Goal: Task Accomplishment & Management: Manage account settings

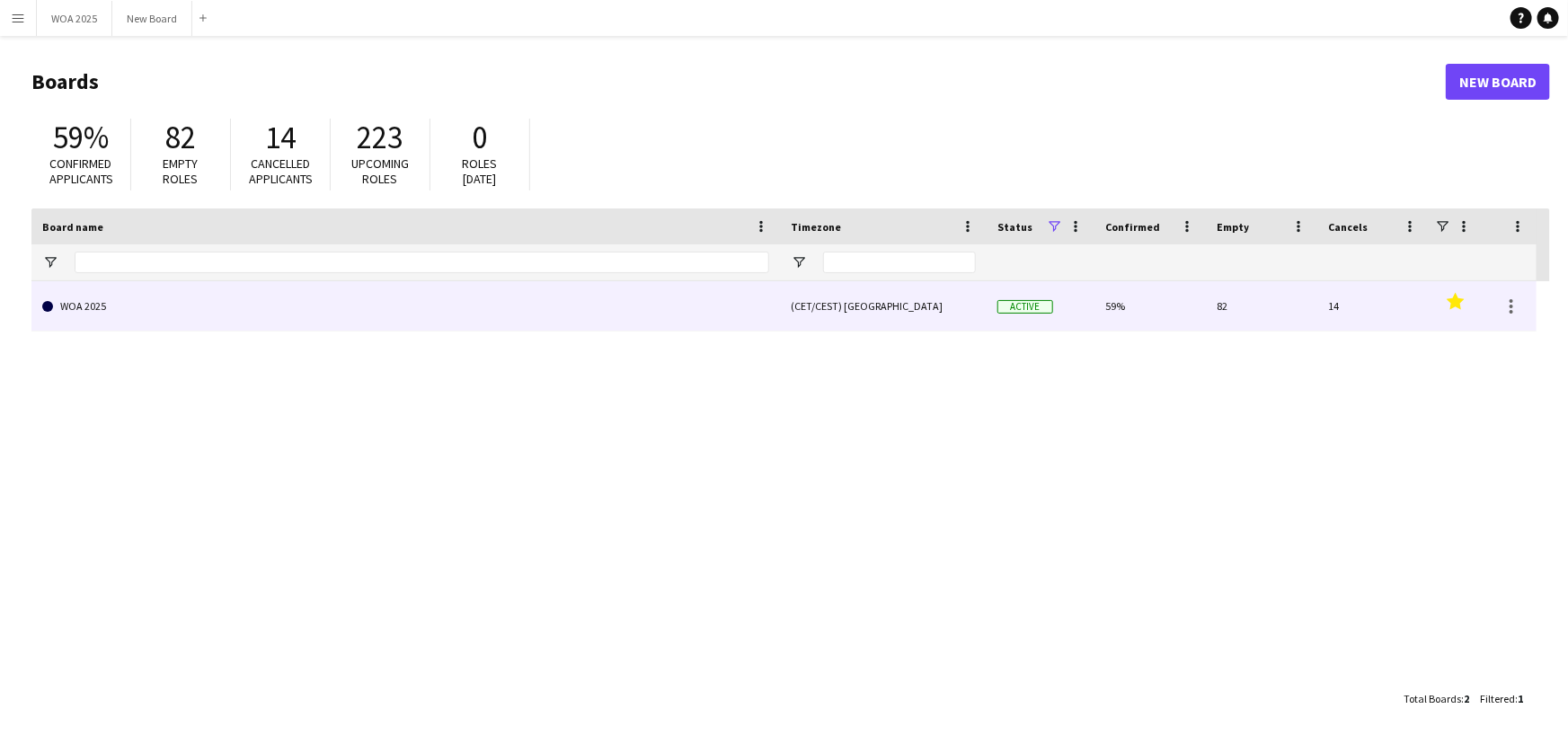
click at [216, 313] on link "WOA 2025" at bounding box center [406, 307] width 727 height 50
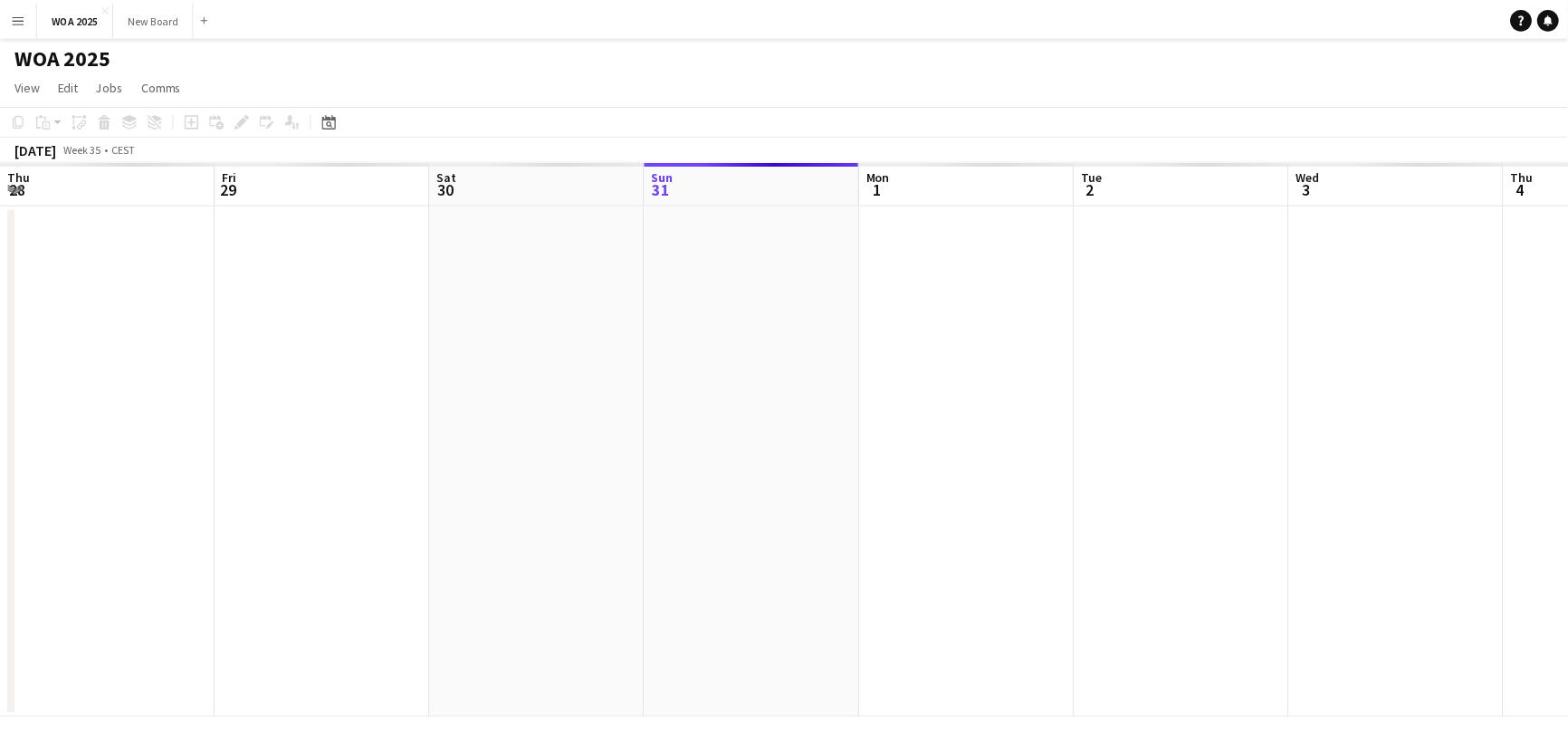
scroll to position [0, 433]
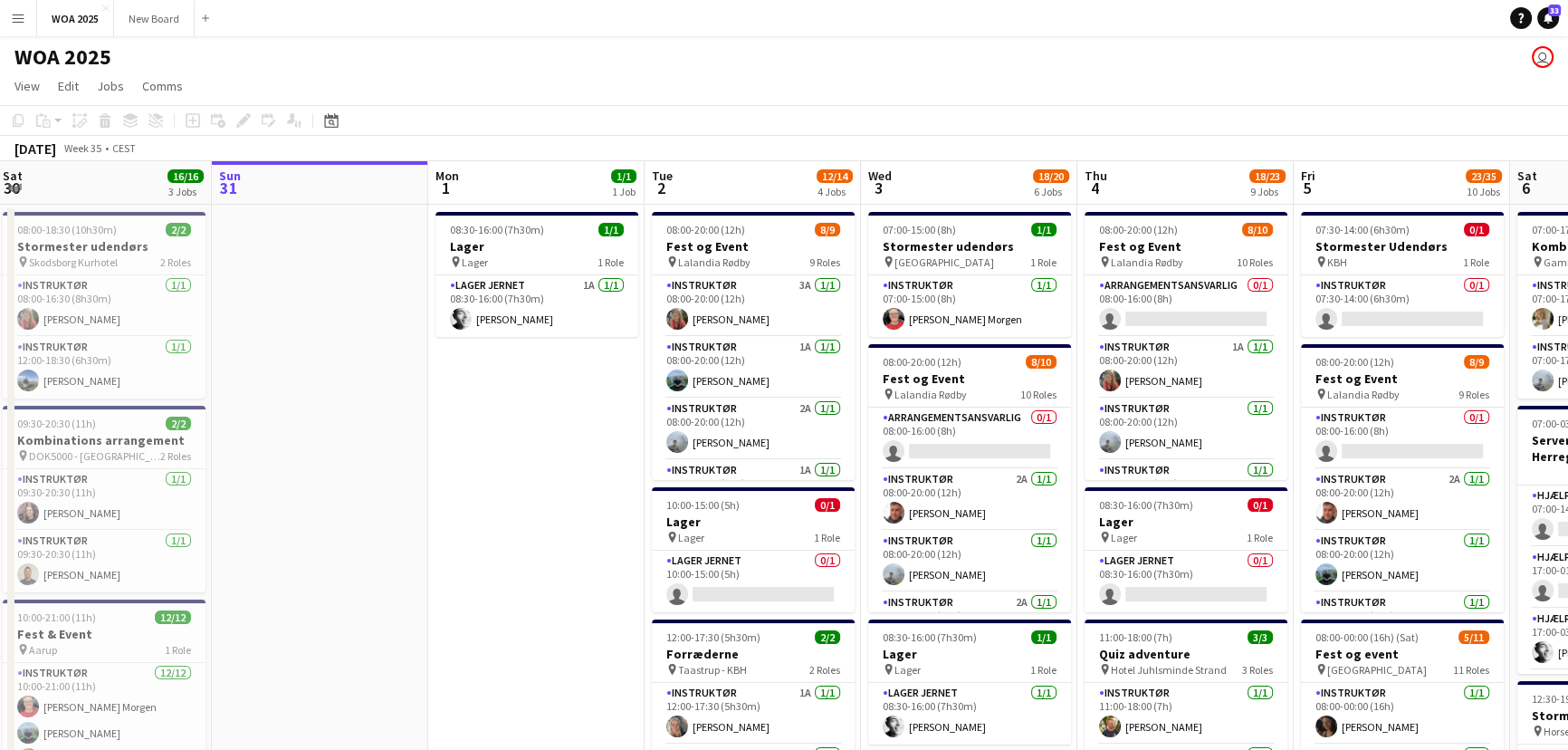
drag, startPoint x: 1004, startPoint y: 374, endPoint x: 997, endPoint y: 282, distance: 92.3
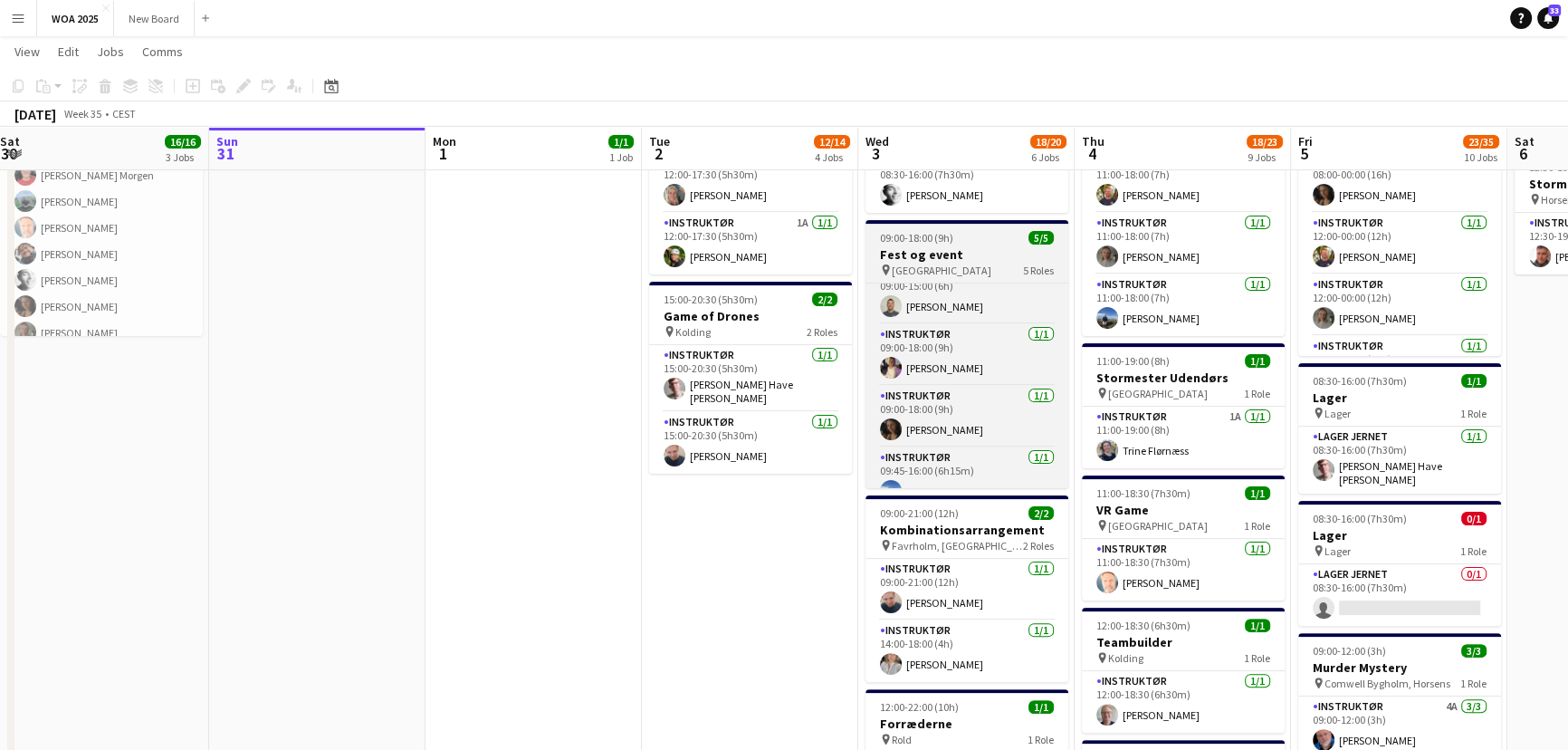
scroll to position [103, 0]
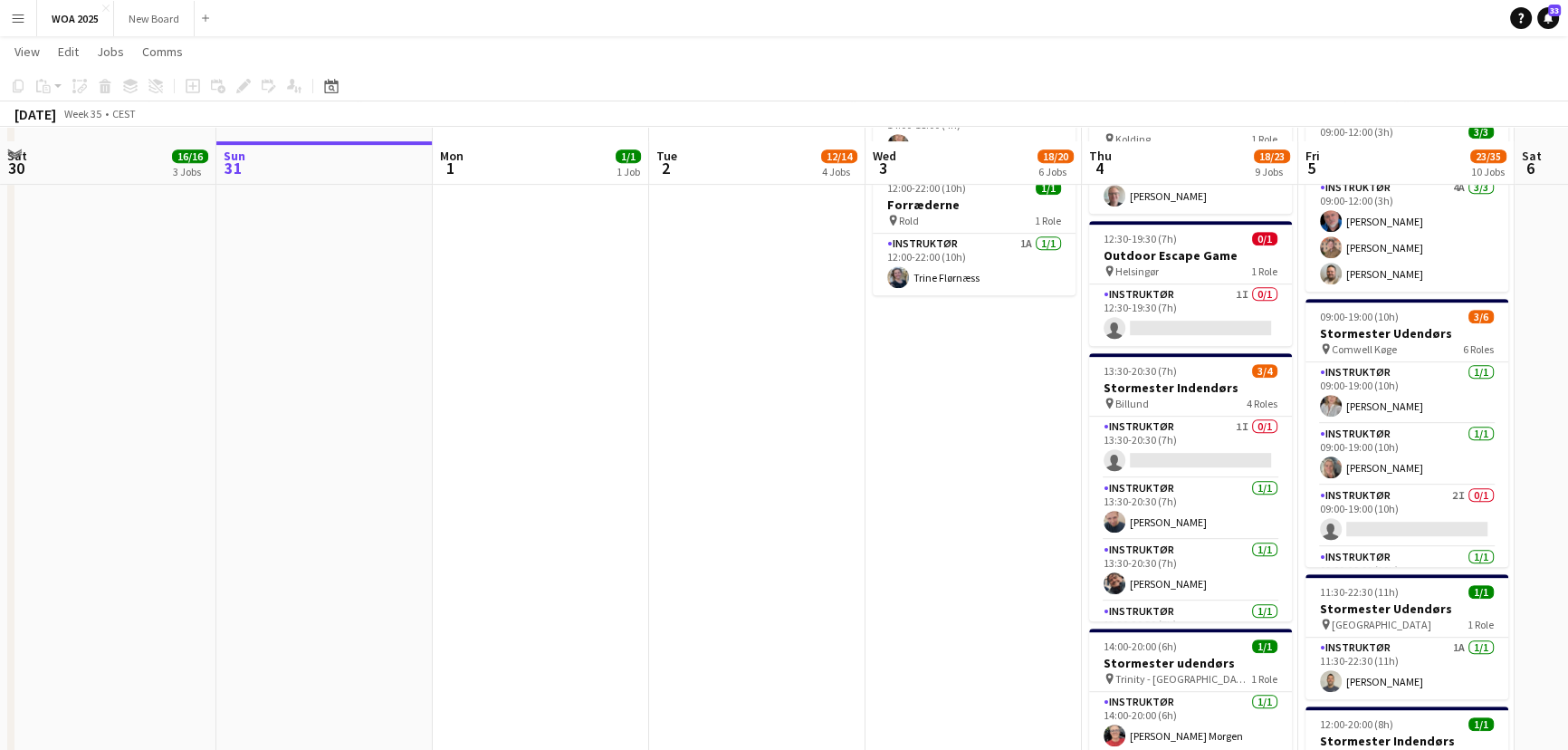
scroll to position [1107, 0]
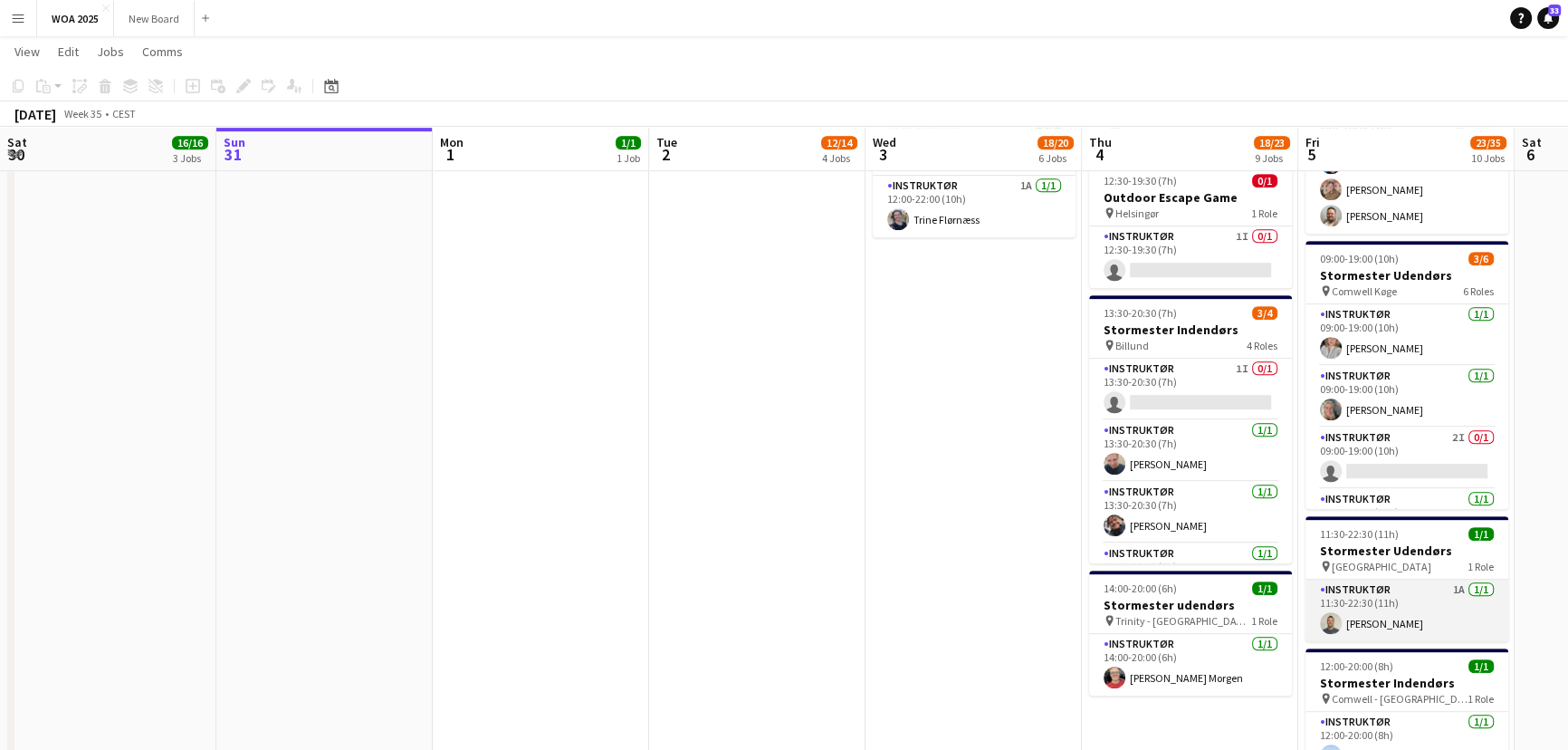
click at [1422, 607] on app-card-role "Instruktør 1A 1/1 11:30-22:30 (11h) Christian Støvring" at bounding box center [1407, 610] width 202 height 61
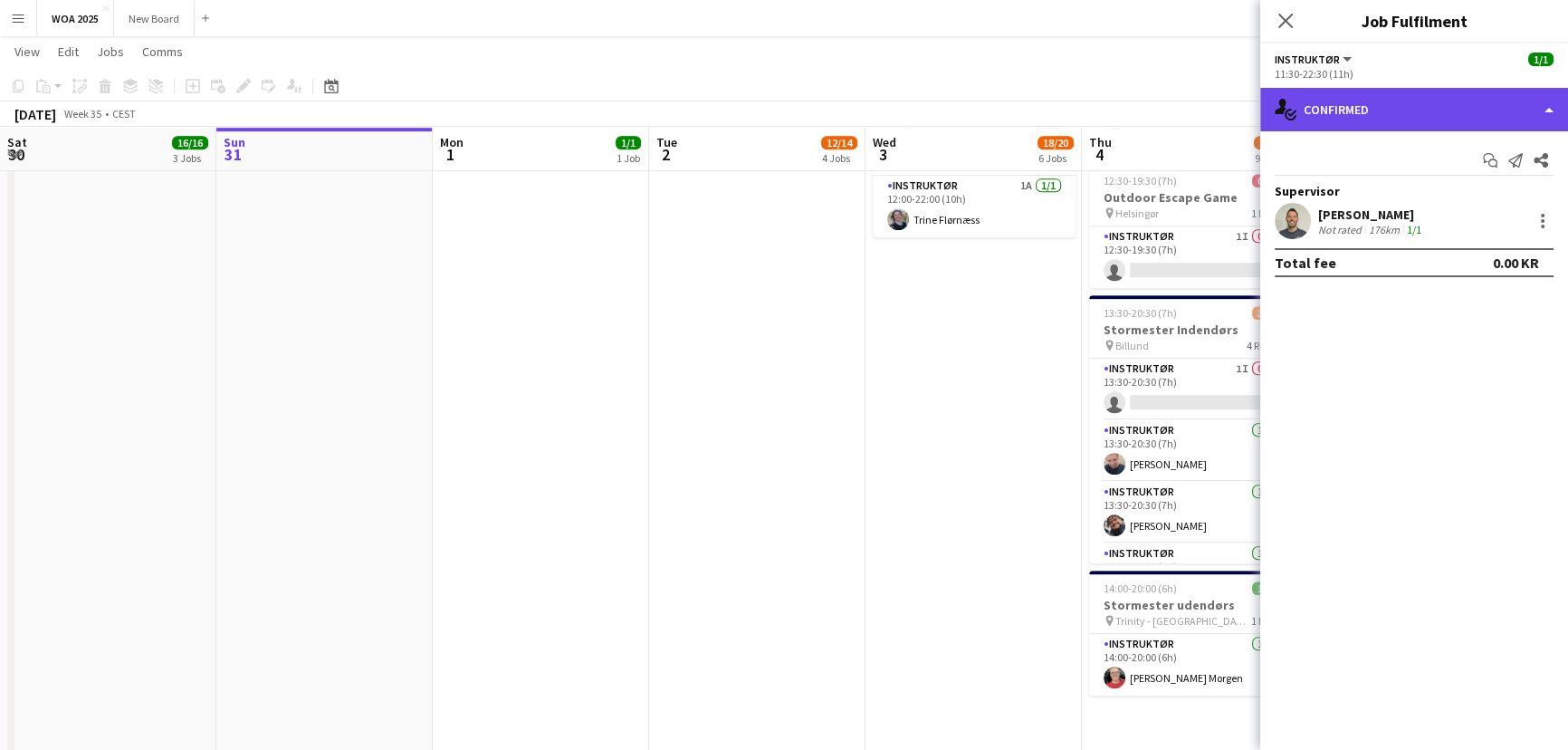
click at [1546, 103] on div "single-neutral-actions-check-2 Confirmed" at bounding box center [1414, 109] width 308 height 43
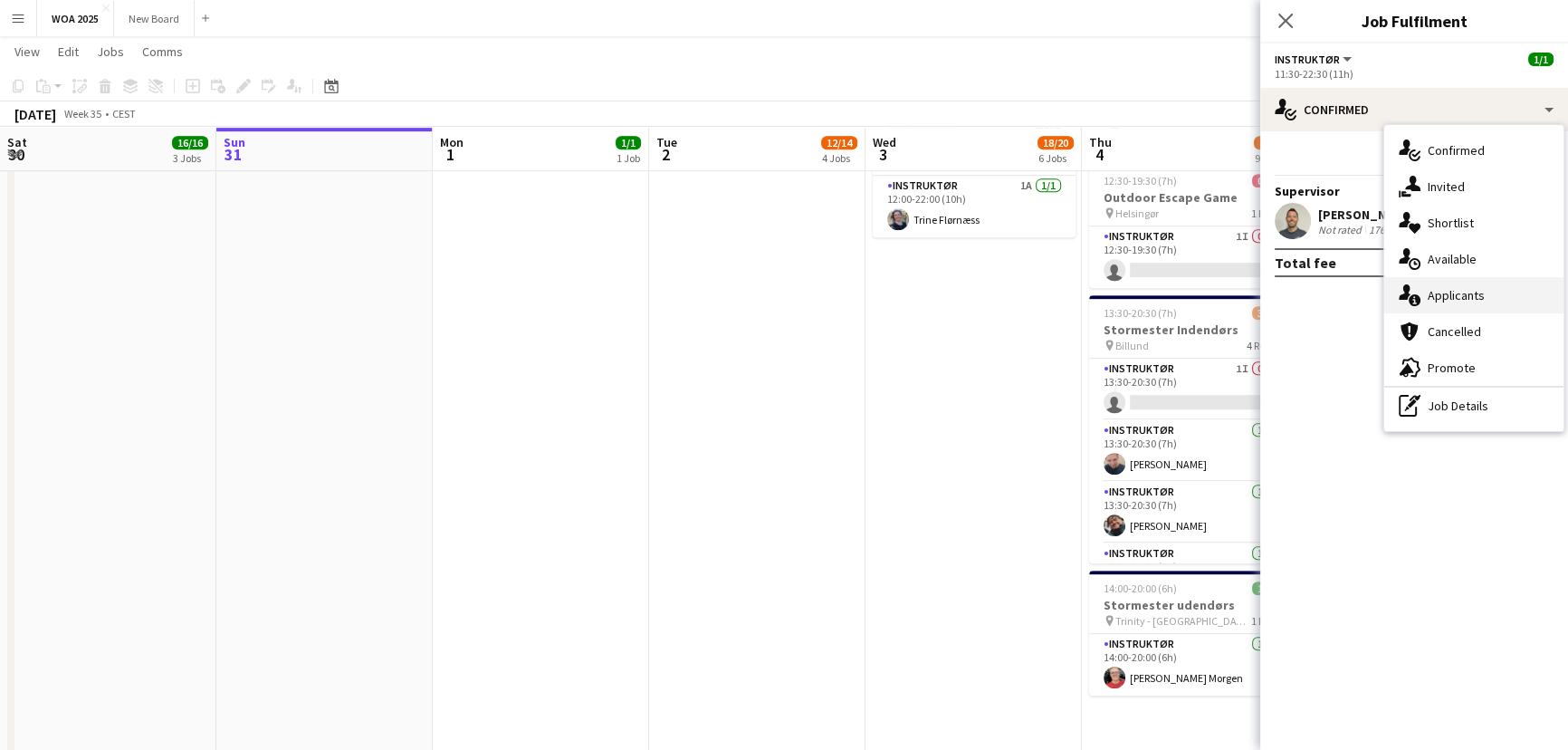
click at [1532, 301] on div "single-neutral-actions-information Applicants" at bounding box center [1474, 295] width 179 height 36
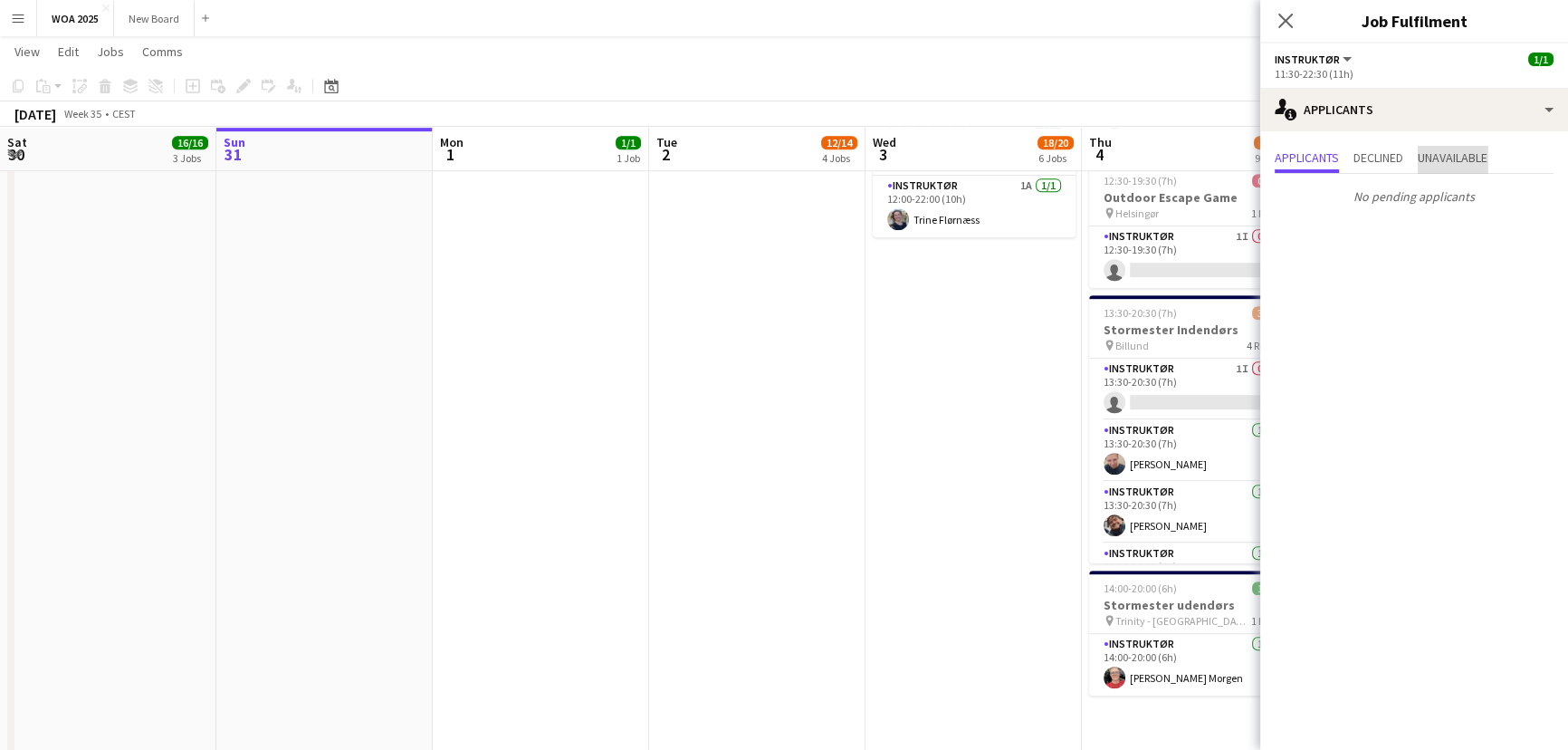
click at [1456, 159] on span "Unavailable" at bounding box center [1453, 157] width 70 height 12
click at [1285, 20] on icon at bounding box center [1285, 21] width 17 height 17
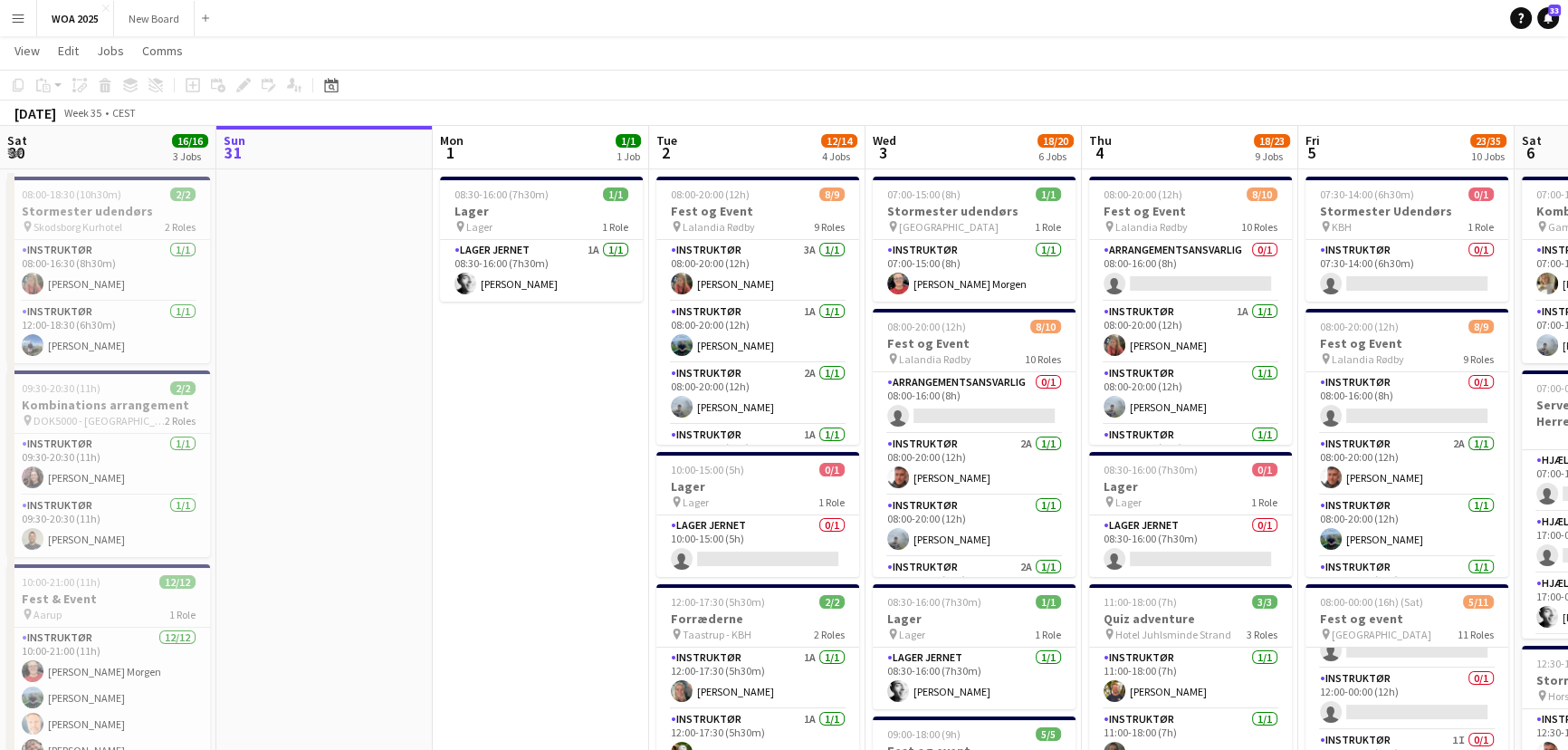
scroll to position [0, 0]
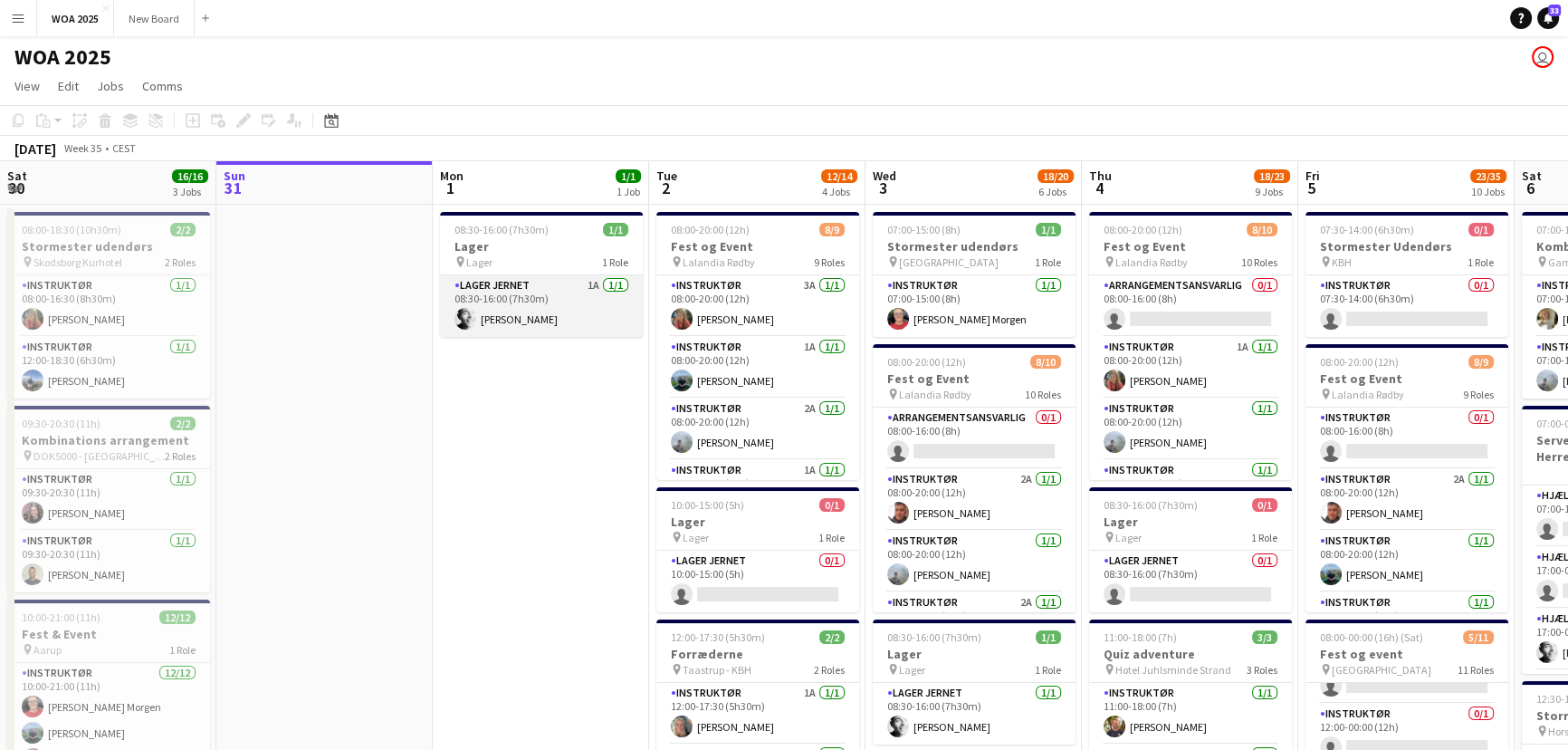
click at [572, 285] on app-card-role "Lager Jernet 1A 1/1 08:30-16:00 (7h30m) Lucas Kobeissi" at bounding box center [541, 305] width 202 height 61
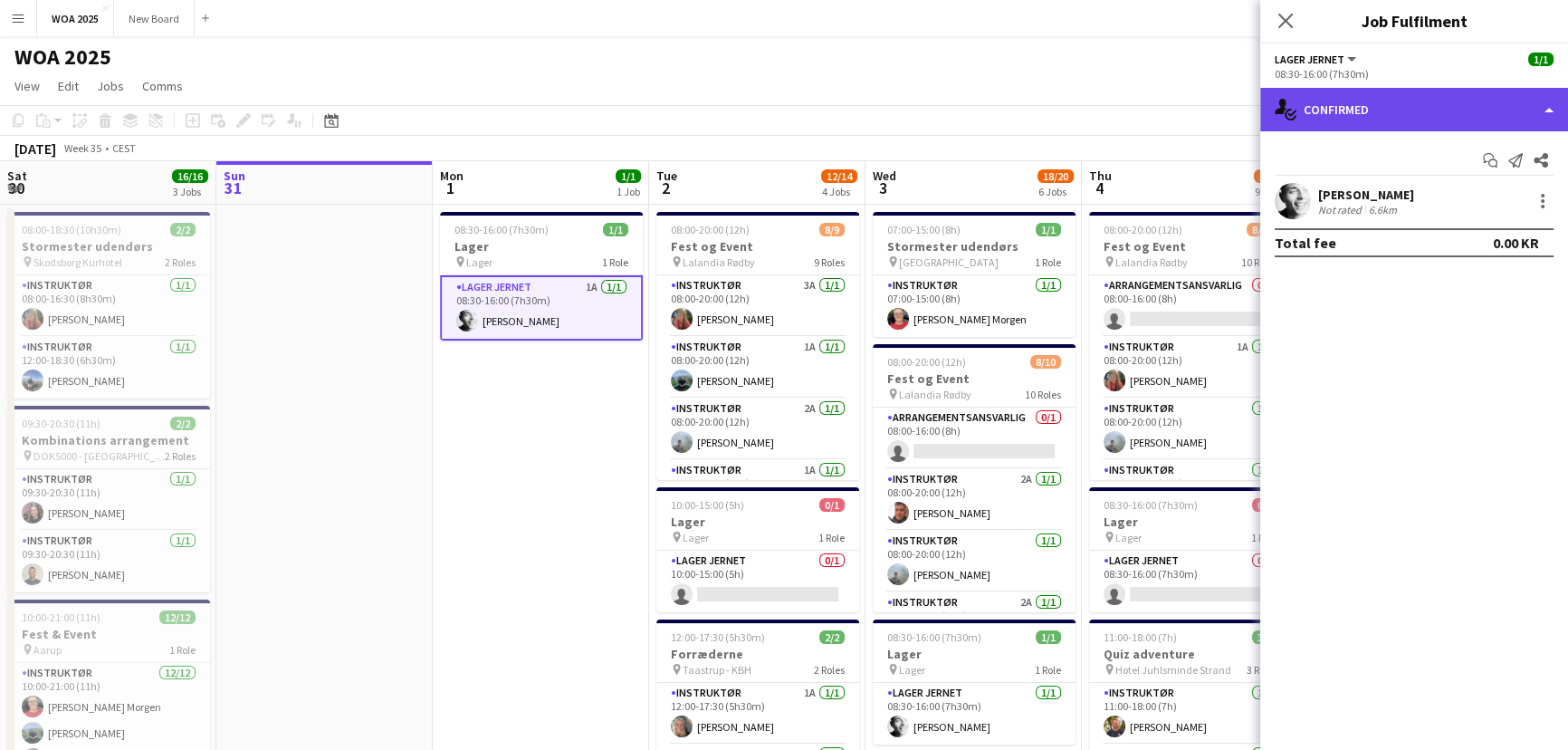
click at [1539, 101] on div "single-neutral-actions-check-2 Confirmed" at bounding box center [1414, 109] width 308 height 43
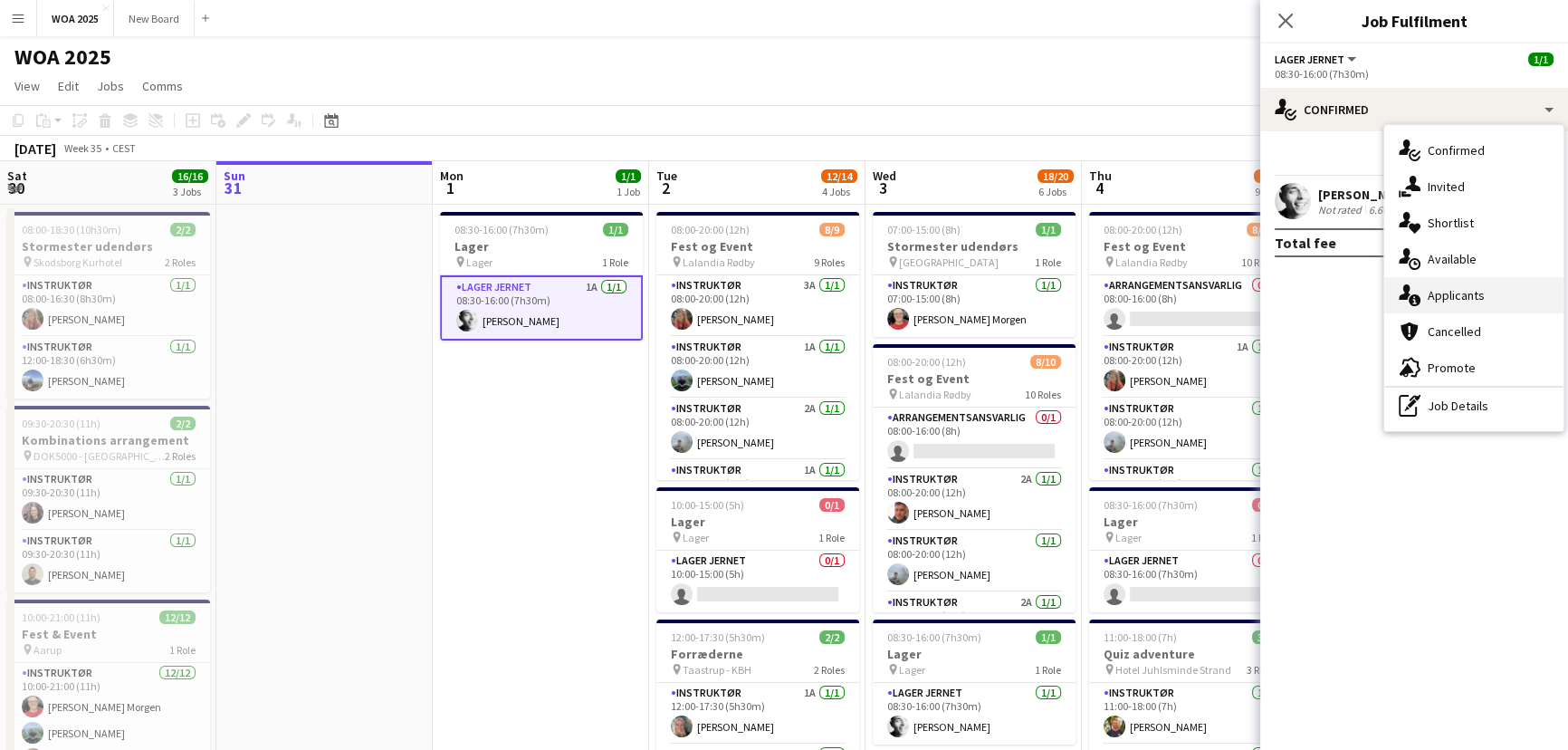
click at [1515, 303] on div "single-neutral-actions-information Applicants" at bounding box center [1474, 295] width 179 height 36
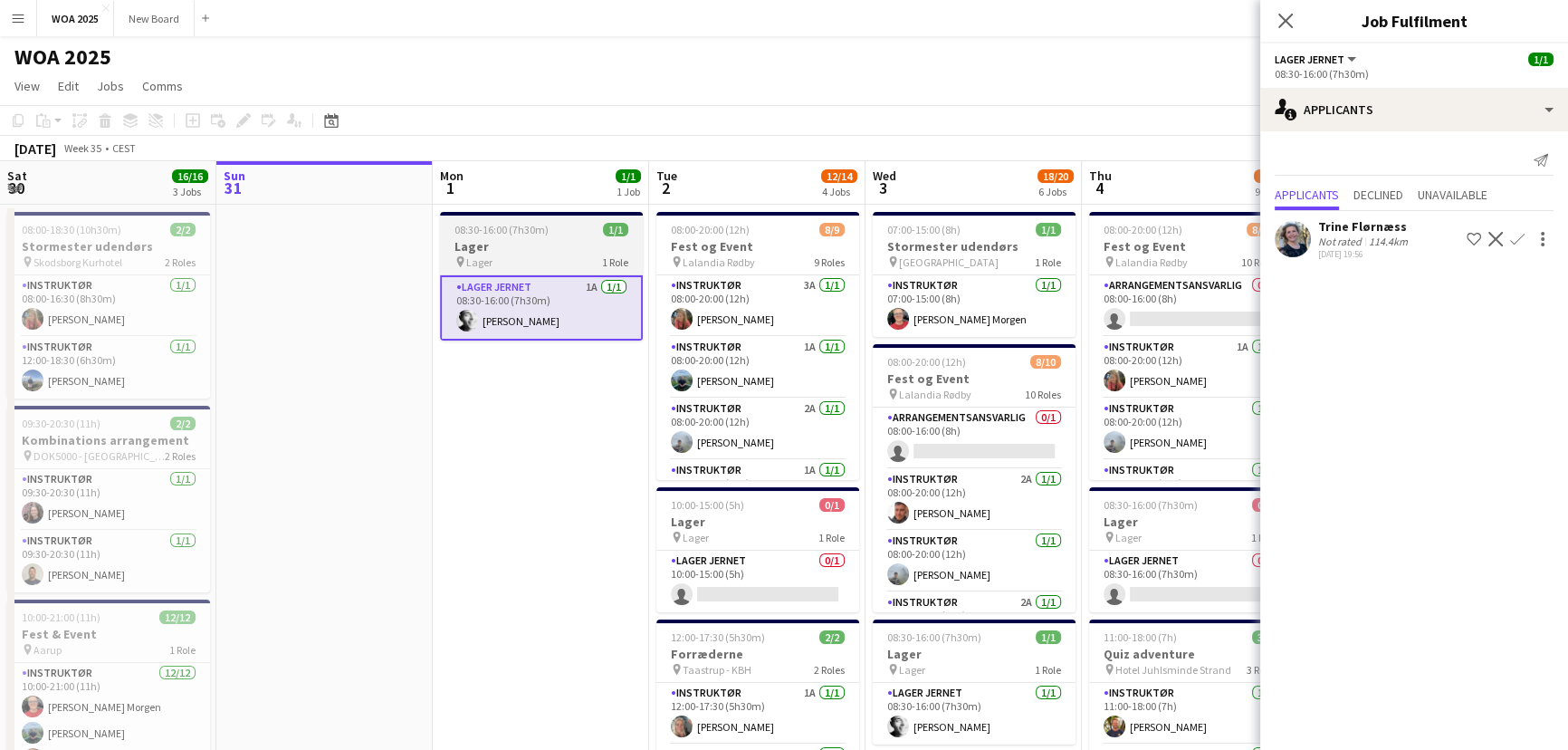
click at [489, 240] on h3 "Lager" at bounding box center [541, 246] width 202 height 16
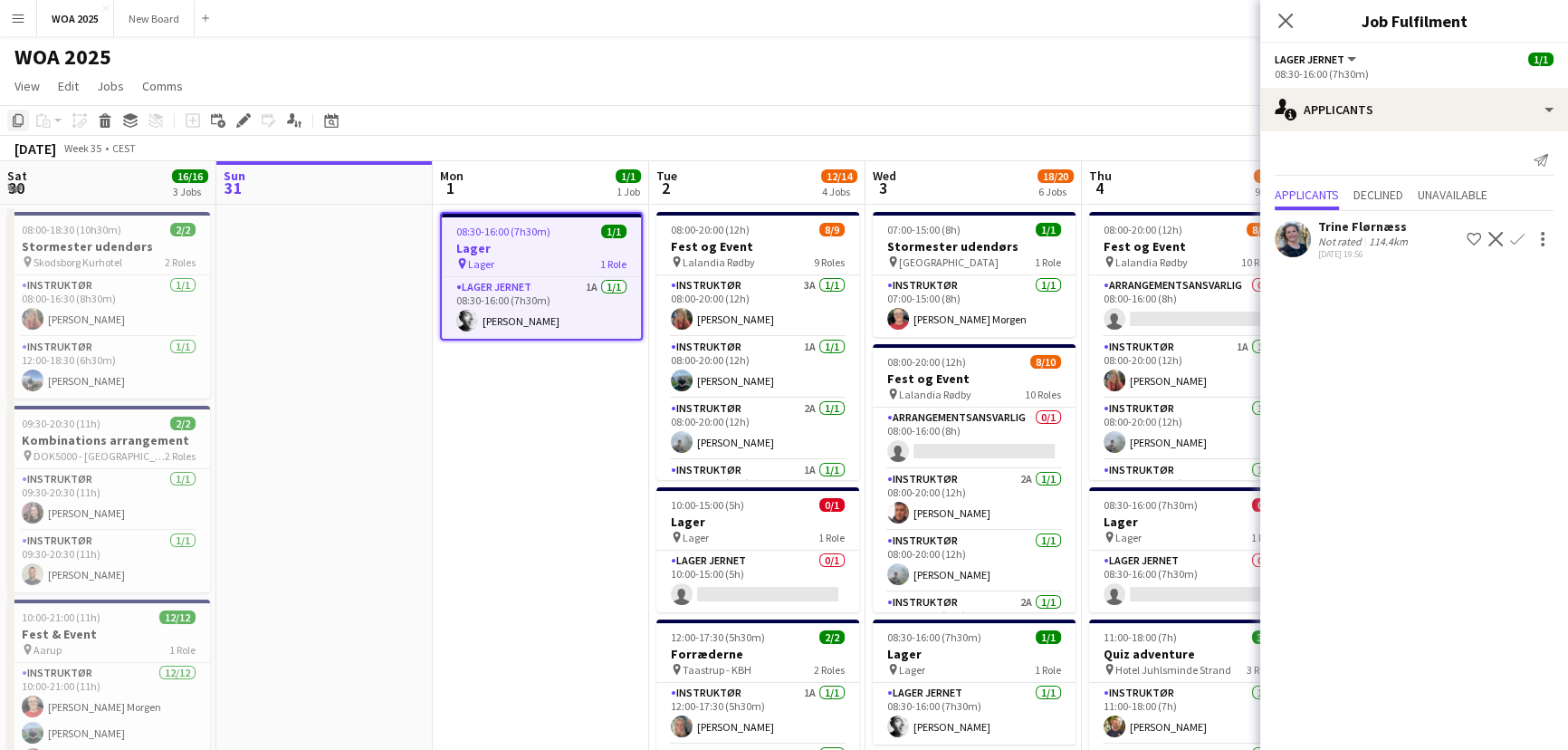
click at [17, 122] on icon "Copy" at bounding box center [18, 120] width 14 height 14
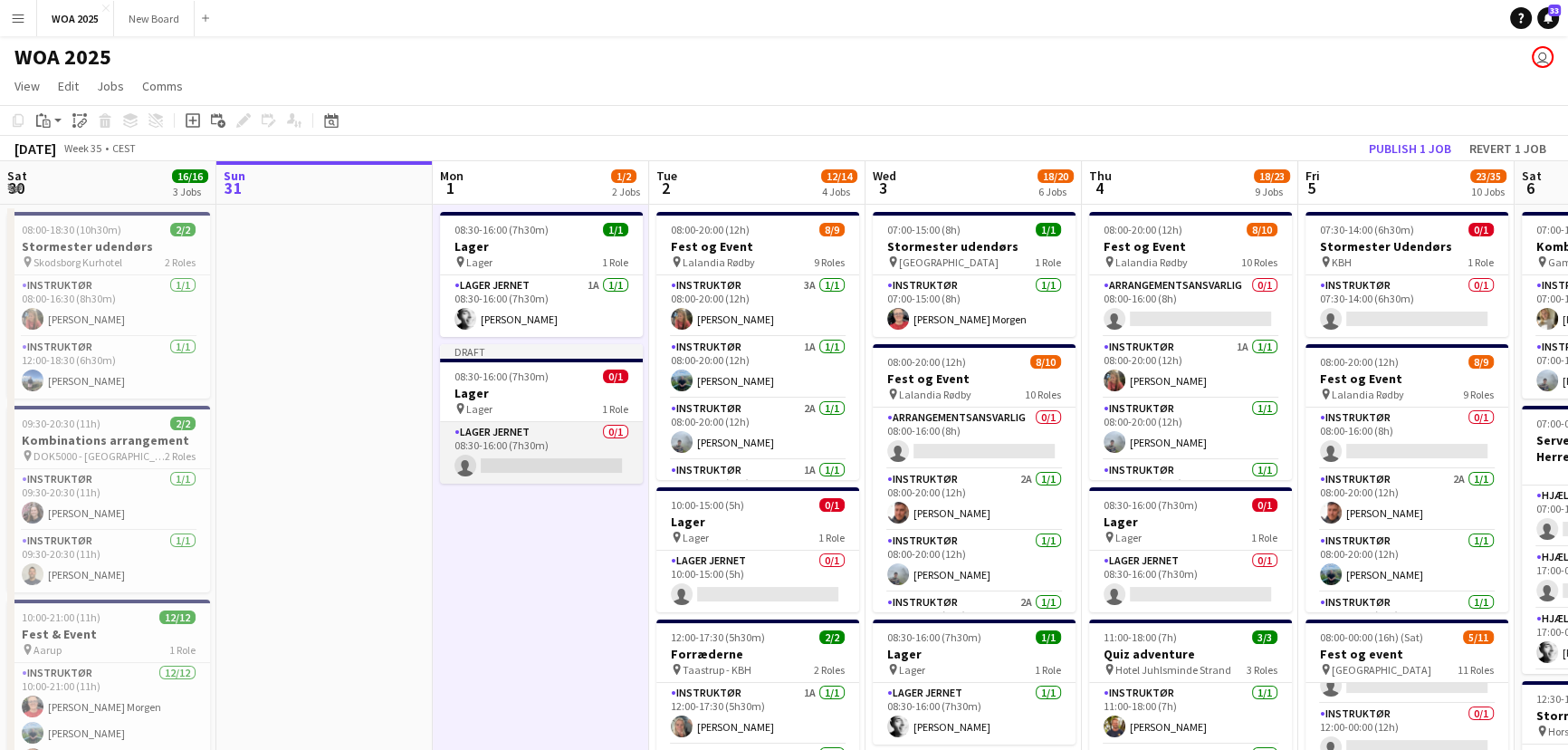
click at [552, 450] on app-card-role "Lager Jernet 0/1 08:30-16:00 (7h30m) single-neutral-actions" at bounding box center [541, 452] width 202 height 61
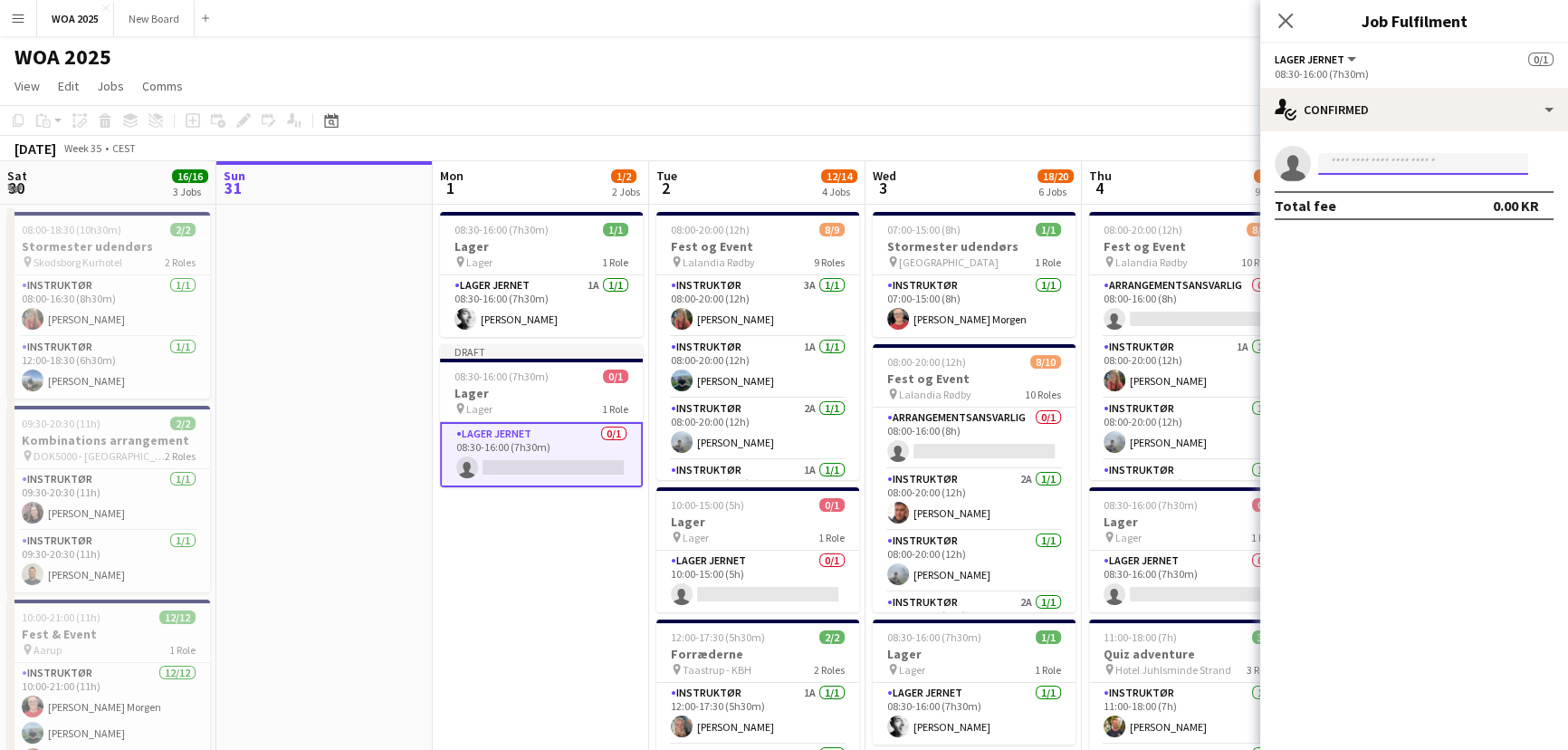
click at [1376, 166] on input at bounding box center [1423, 164] width 210 height 22
type input "*****"
click at [1376, 198] on span "trine.louise@live.dk" at bounding box center [1423, 204] width 181 height 14
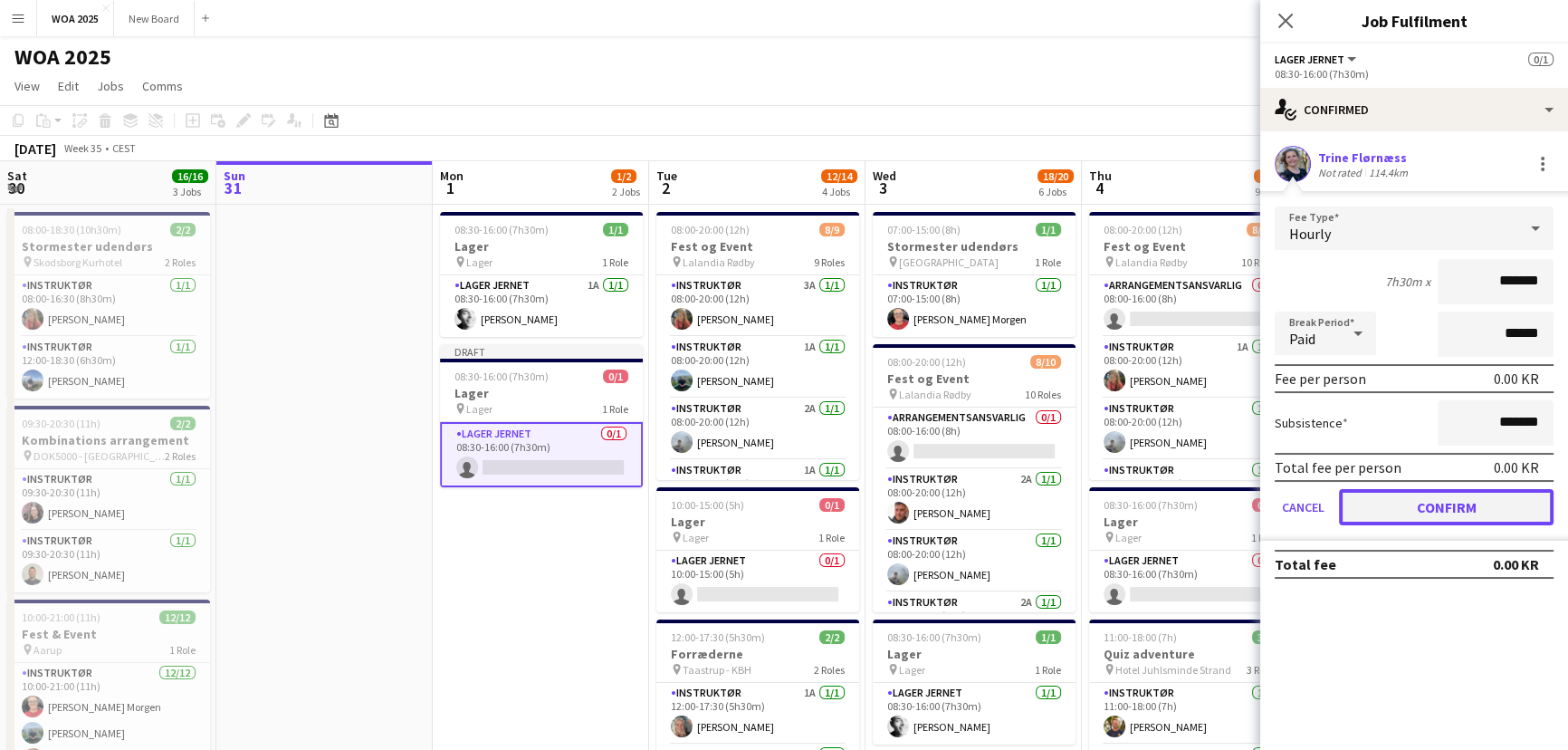
click at [1458, 505] on button "Confirm" at bounding box center [1447, 507] width 215 height 36
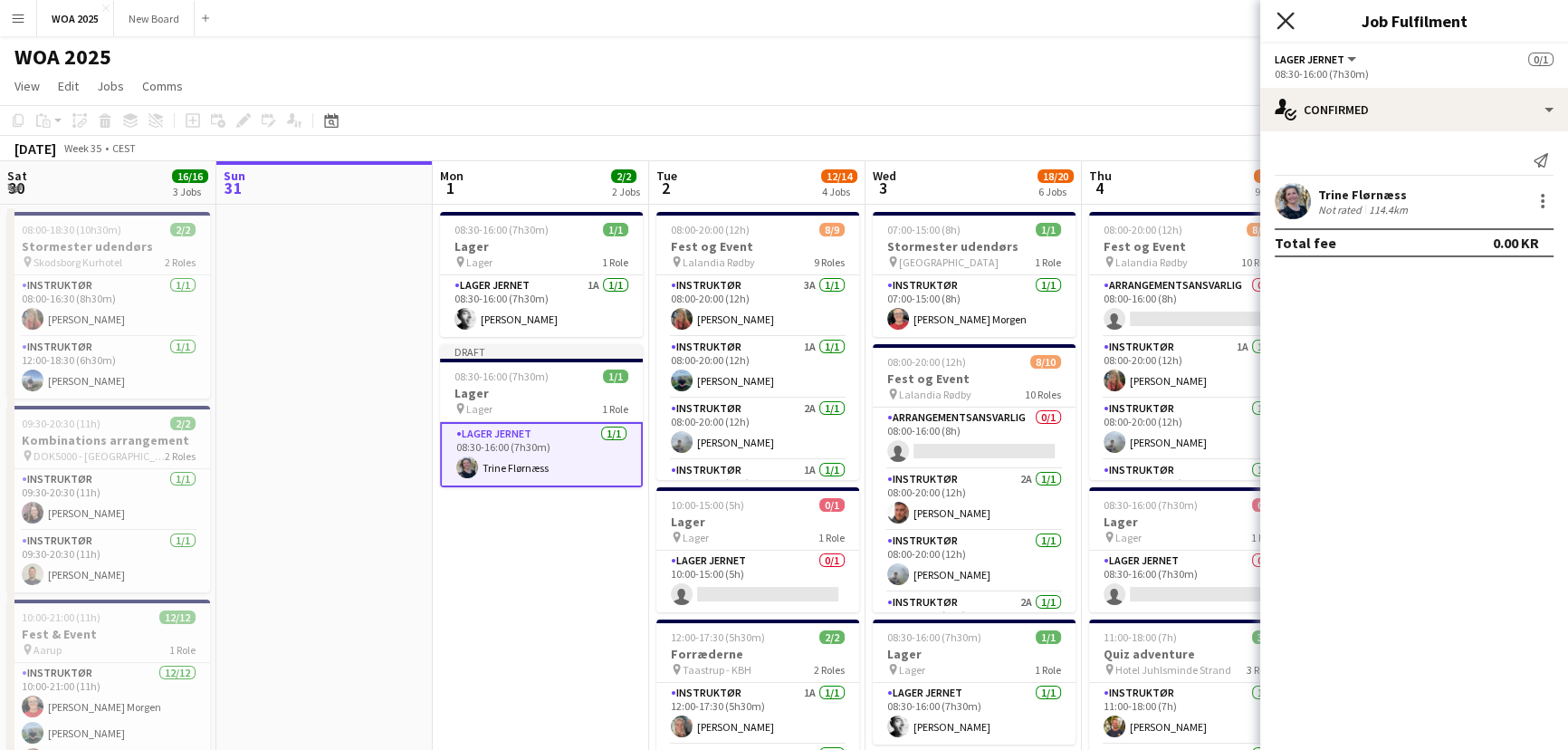
click at [1285, 18] on icon at bounding box center [1285, 21] width 17 height 17
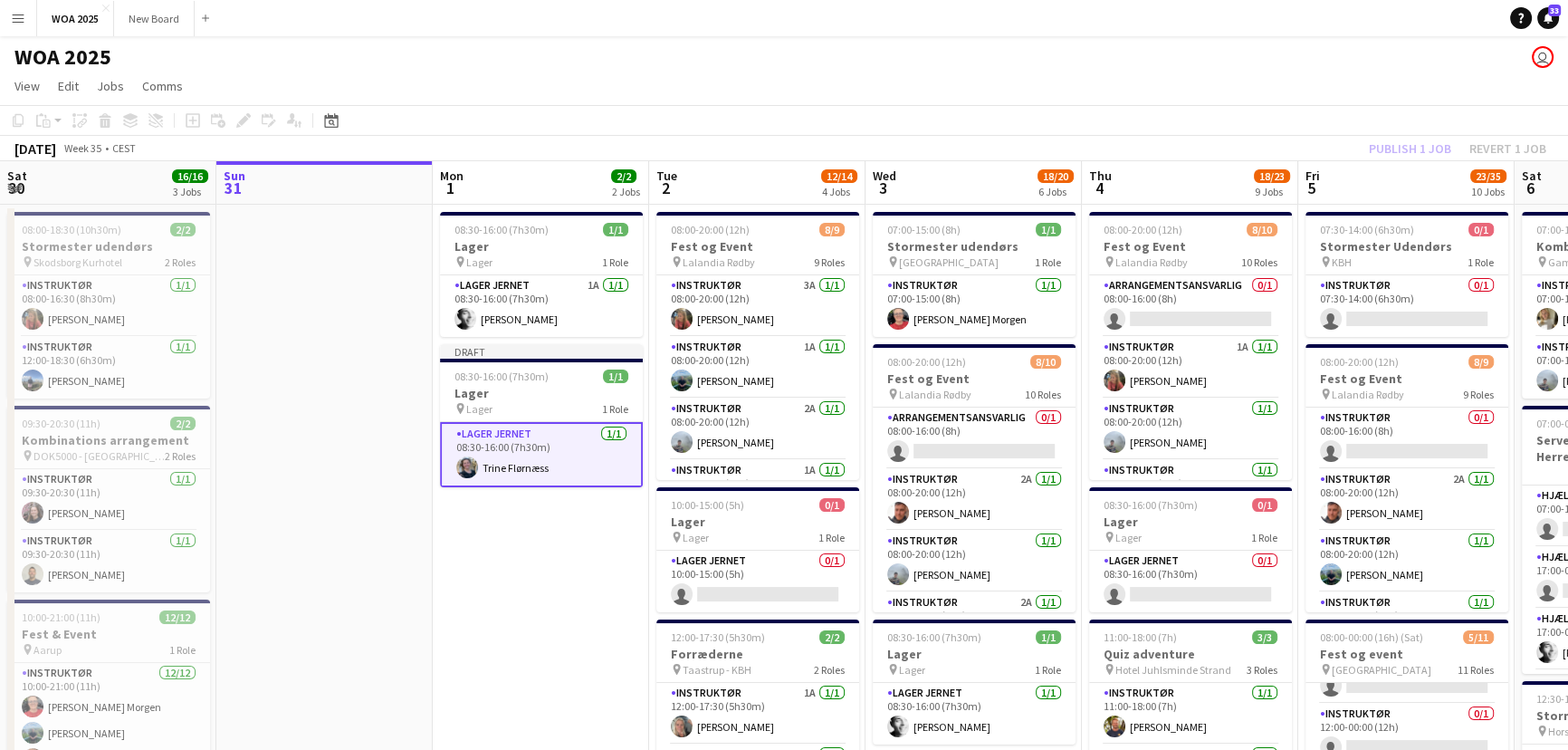
click at [1398, 138] on div "Publish 1 job Revert 1 job" at bounding box center [1458, 148] width 221 height 24
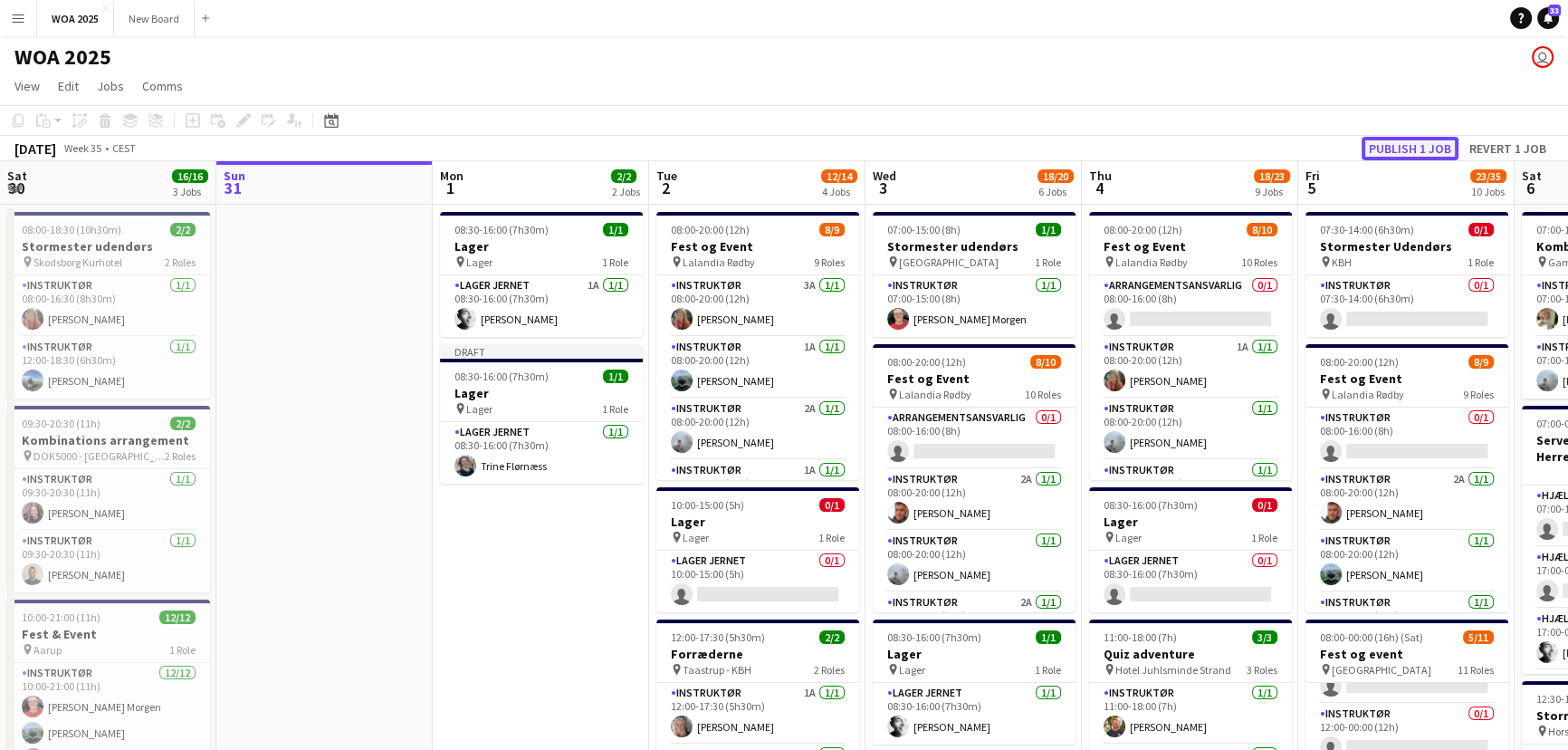
click at [1400, 143] on button "Publish 1 job" at bounding box center [1410, 148] width 97 height 24
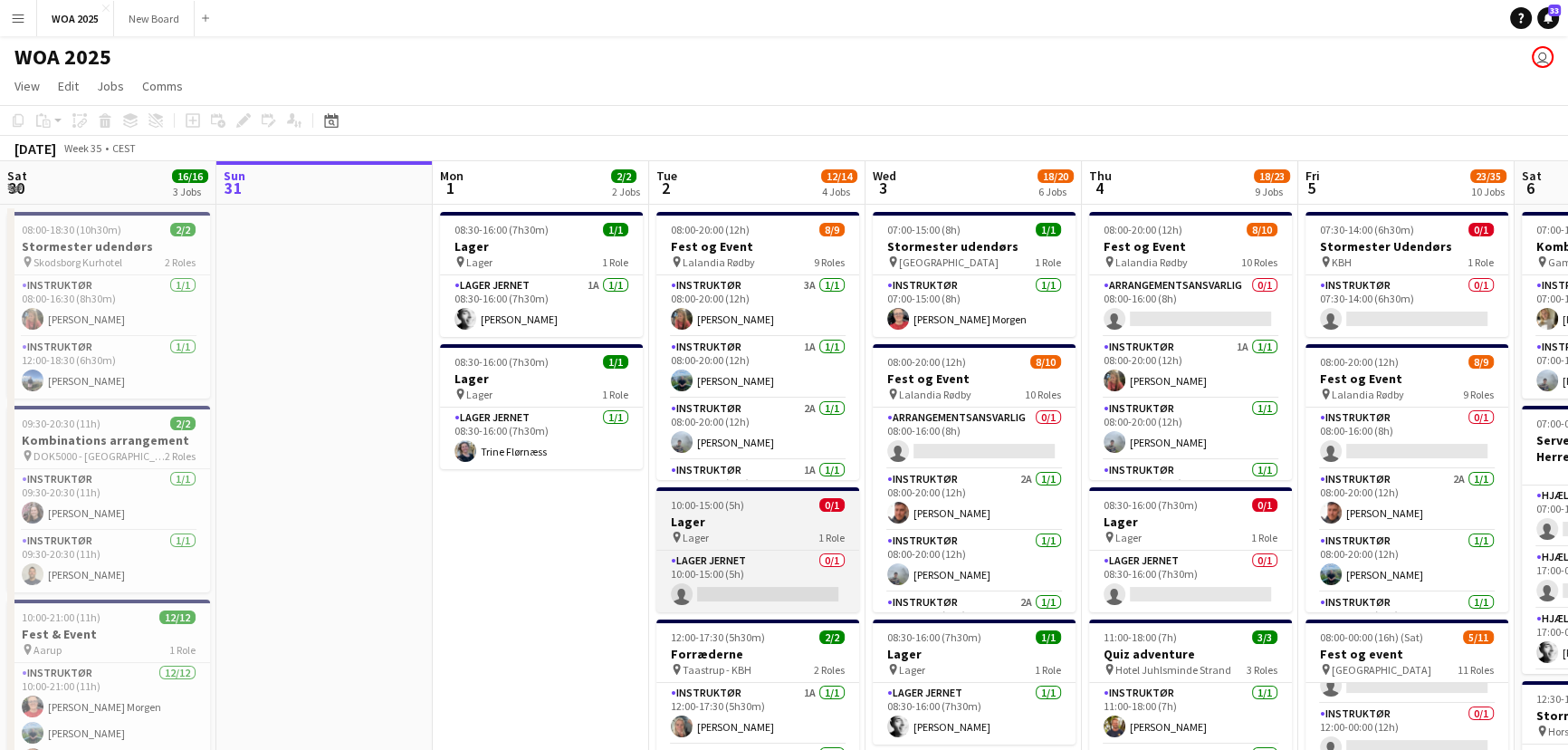
click at [814, 534] on div "pin Lager 1 Role" at bounding box center [757, 537] width 202 height 14
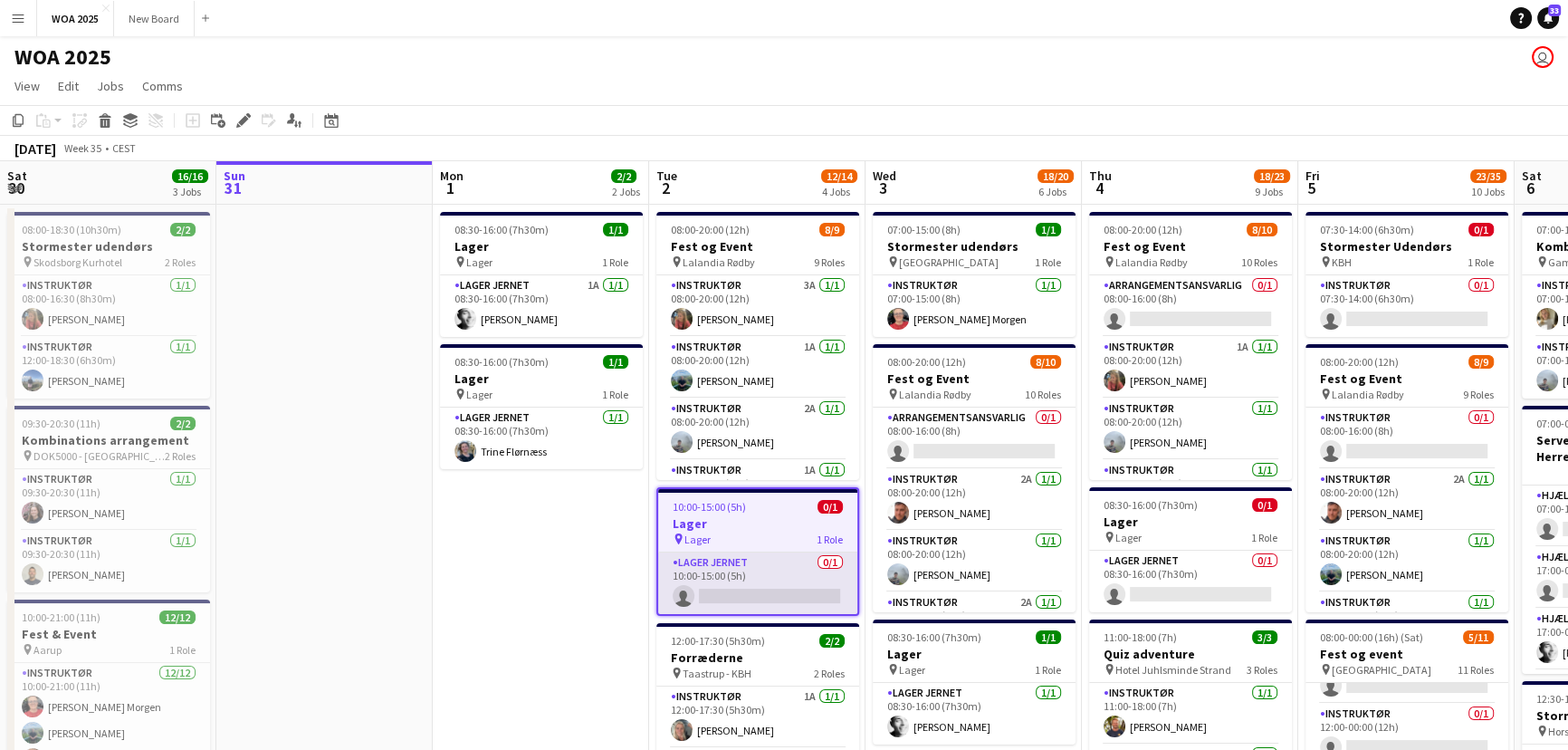
click at [769, 592] on app-card-role "Lager Jernet 0/1 10:00-15:00 (5h) single-neutral-actions" at bounding box center [758, 583] width 200 height 61
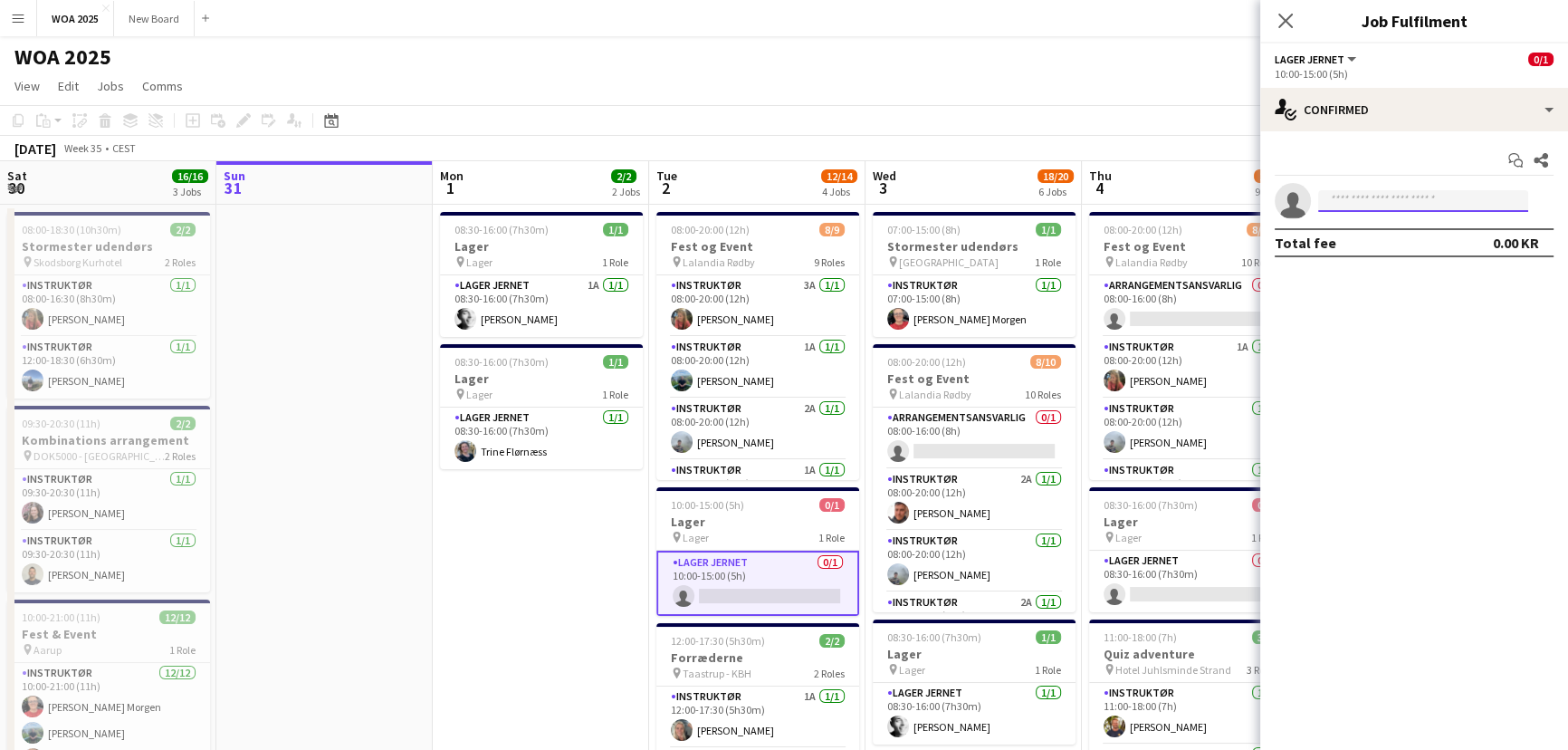
click at [1355, 197] on input at bounding box center [1423, 201] width 210 height 22
type input "*"
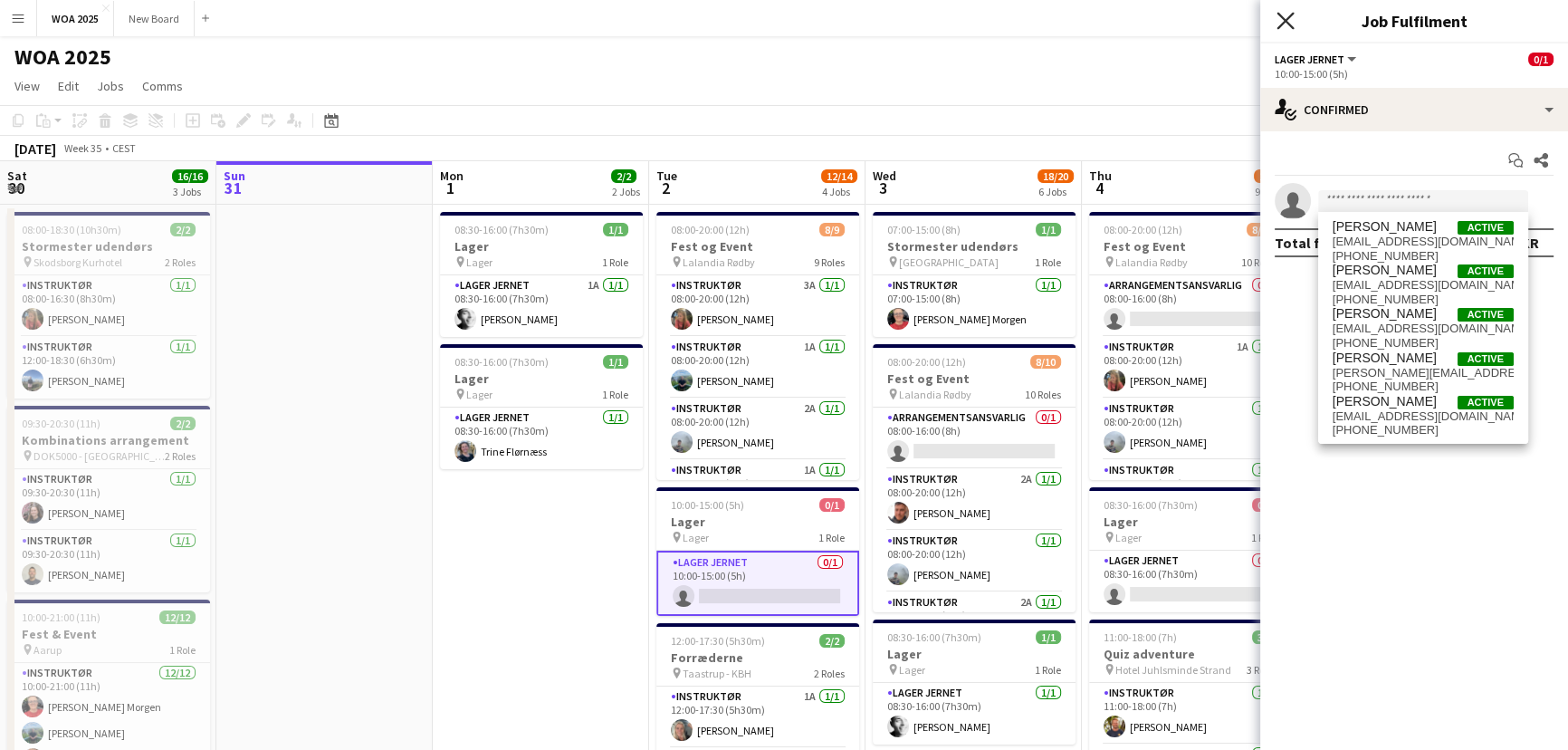
click at [1283, 24] on icon at bounding box center [1285, 21] width 17 height 17
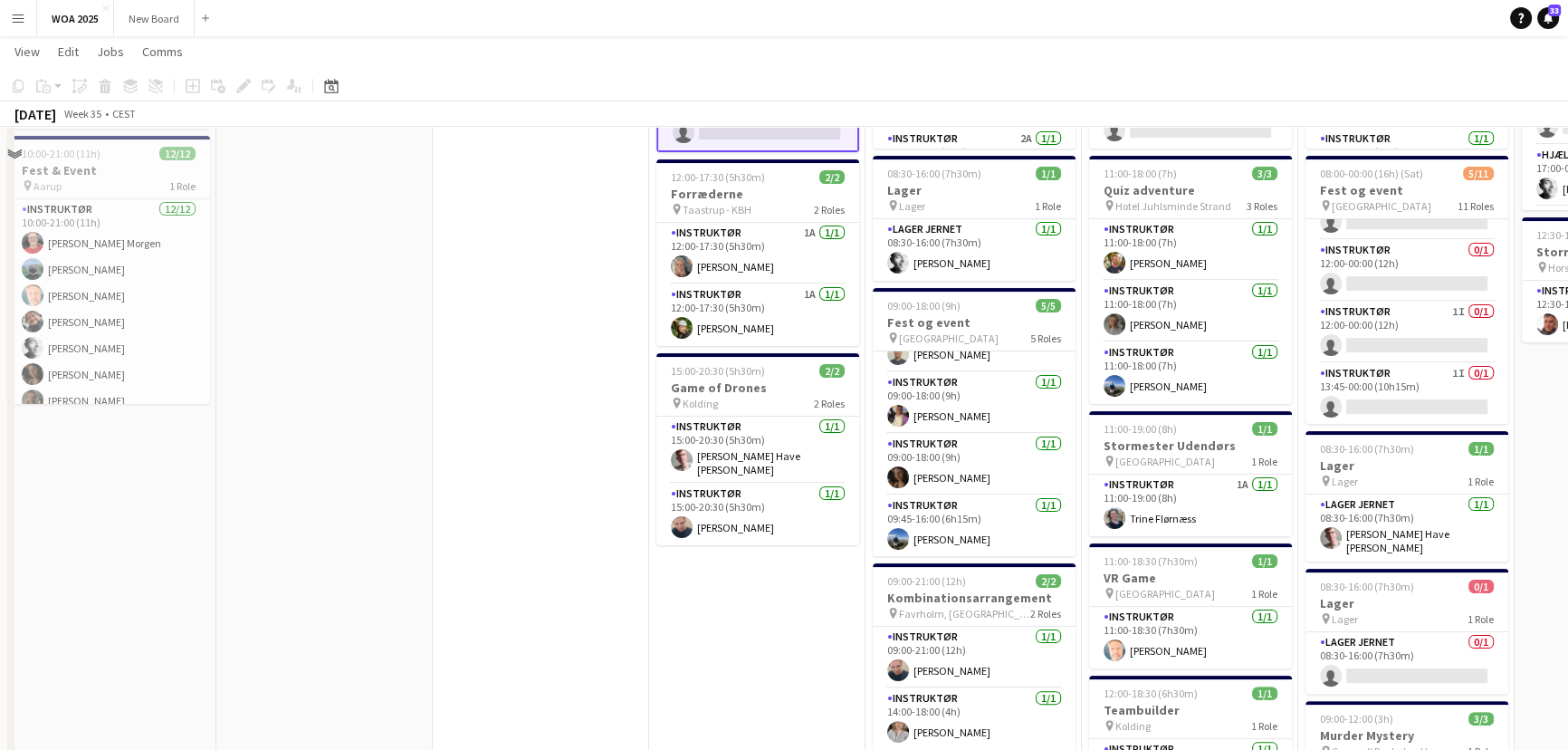
scroll to position [36, 0]
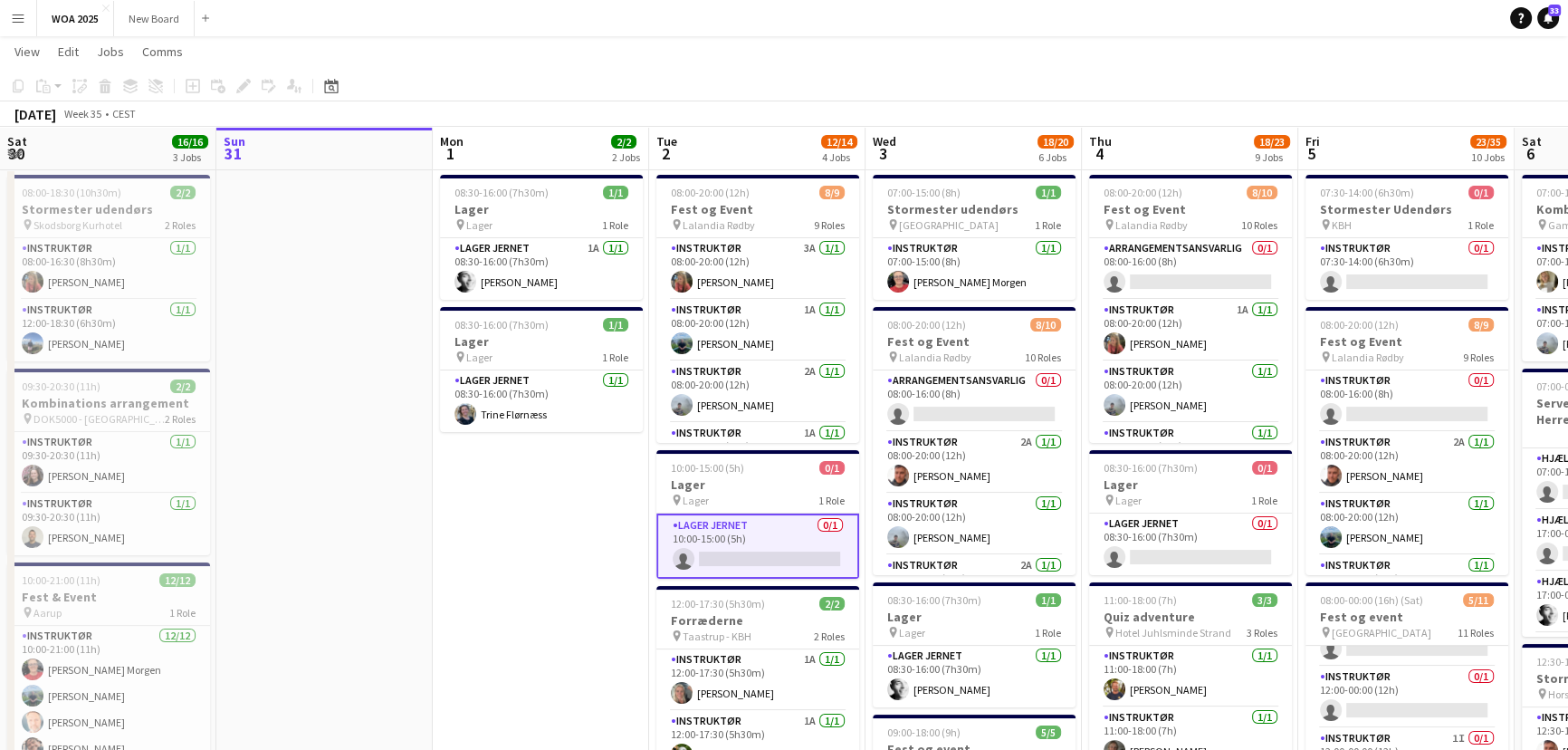
click at [826, 534] on app-card-role "Lager Jernet 0/1 10:00-15:00 (5h) single-neutral-actions" at bounding box center [757, 546] width 202 height 65
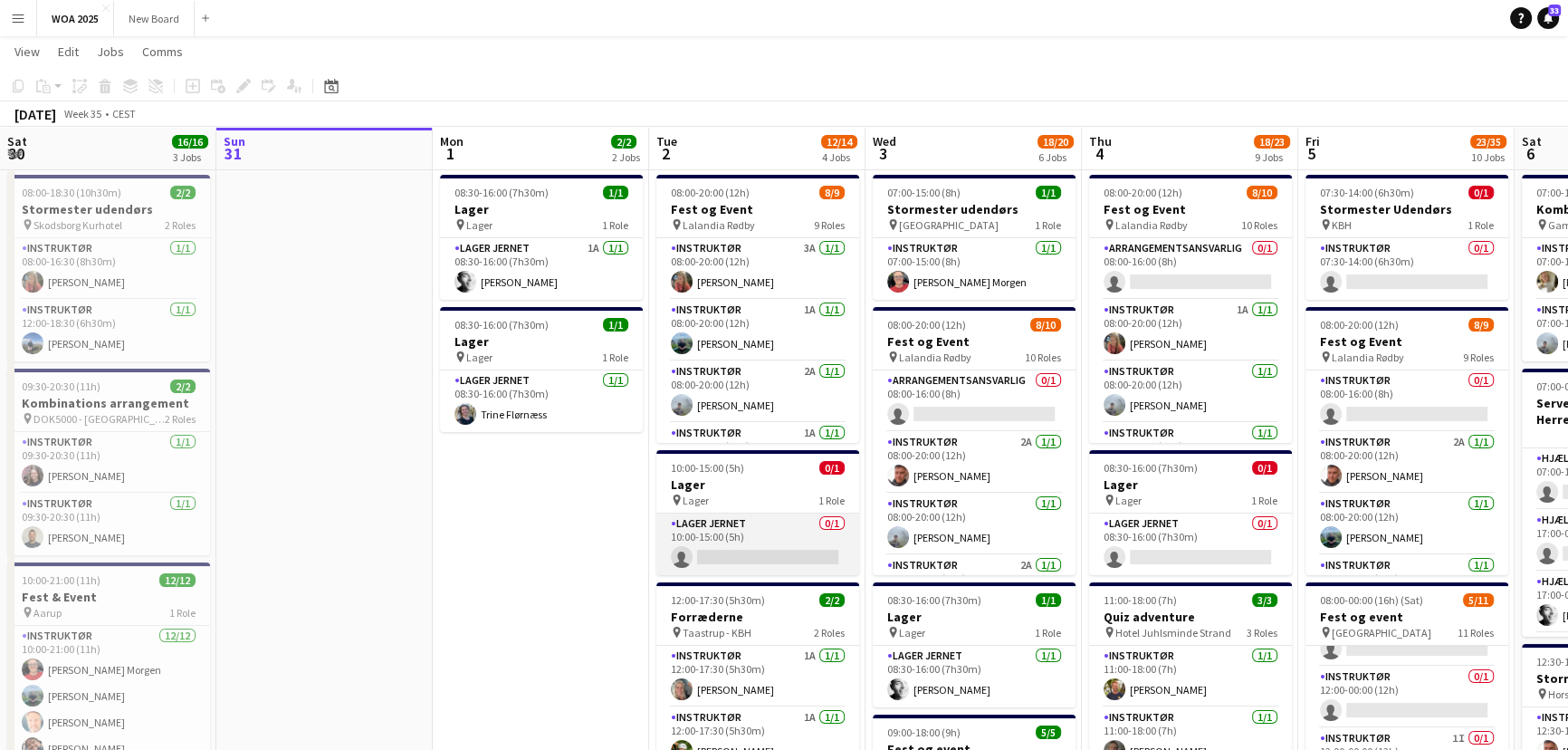
click at [736, 564] on app-card-role "Lager Jernet 0/1 10:00-15:00 (5h) single-neutral-actions" at bounding box center [757, 544] width 202 height 61
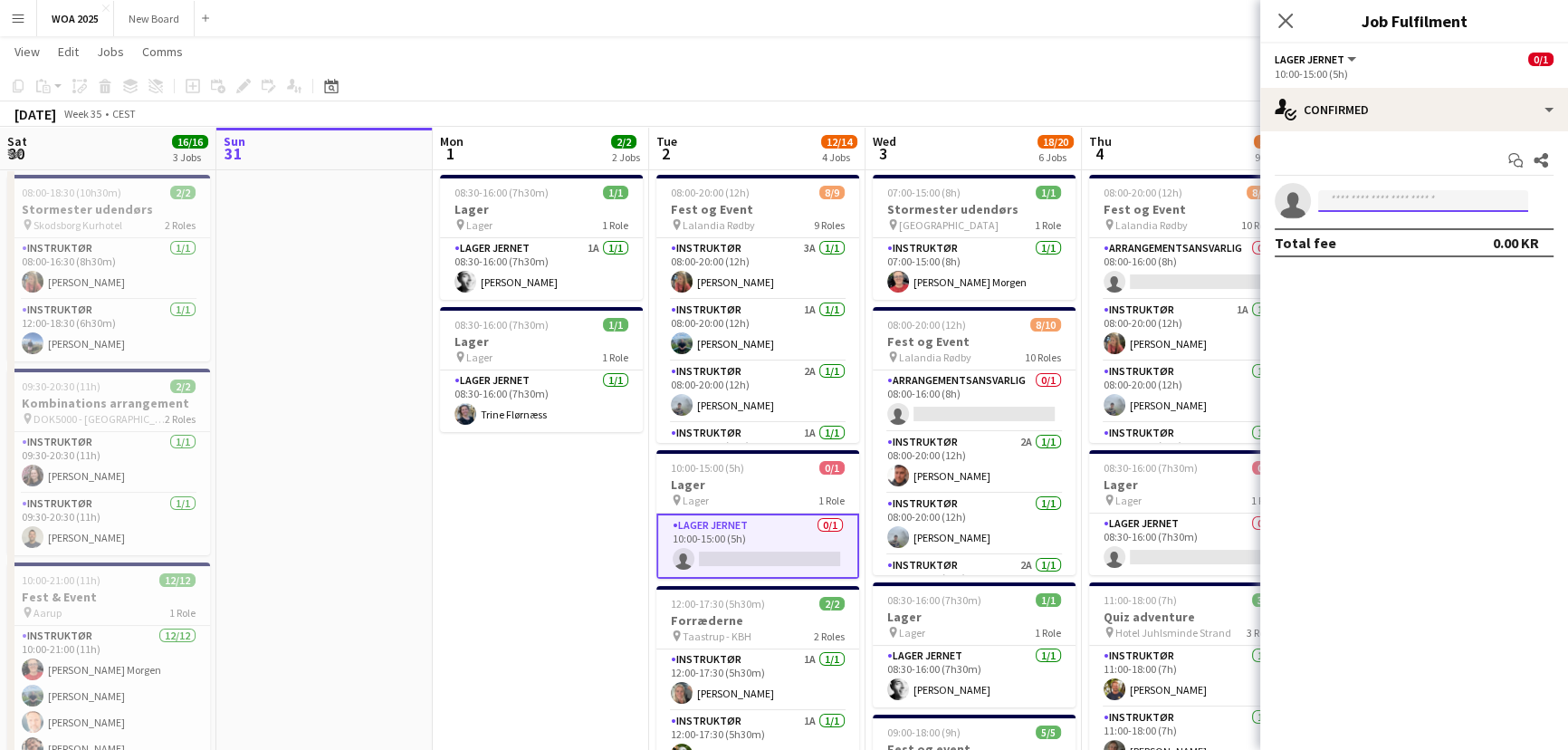
click at [1439, 202] on input at bounding box center [1423, 201] width 210 height 22
type input "*****"
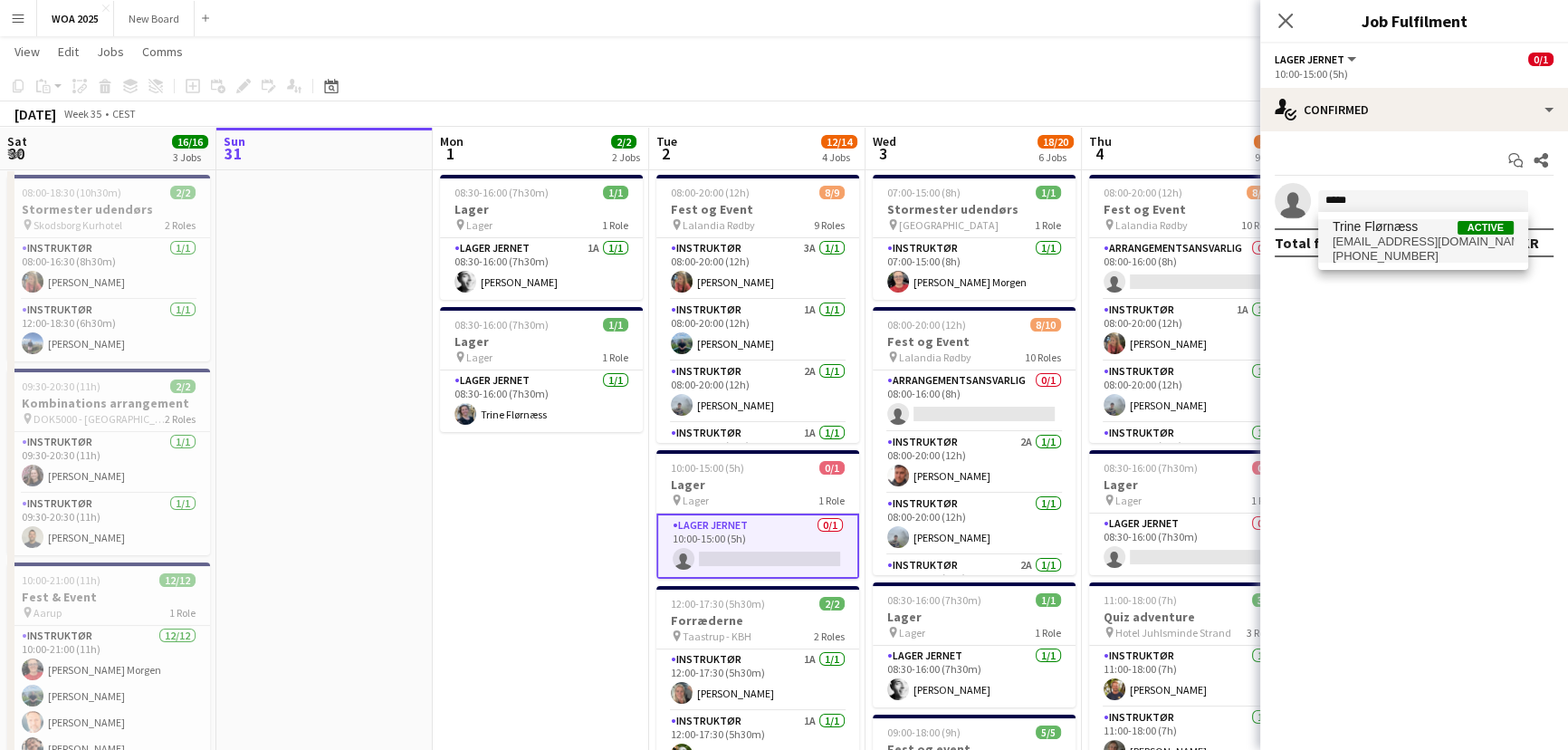
click at [1382, 254] on span "+4529873386" at bounding box center [1423, 255] width 181 height 14
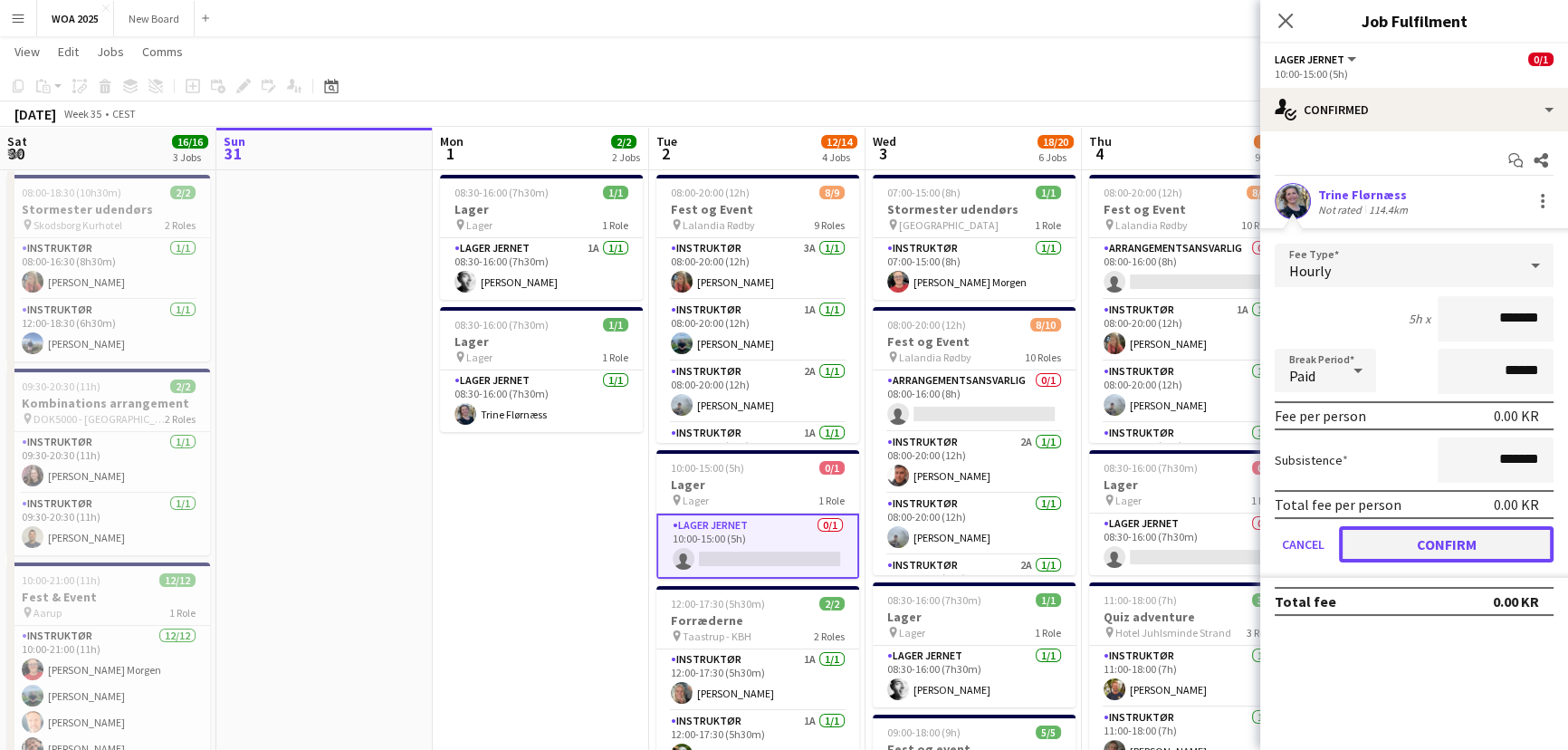
click at [1437, 540] on button "Confirm" at bounding box center [1447, 545] width 215 height 36
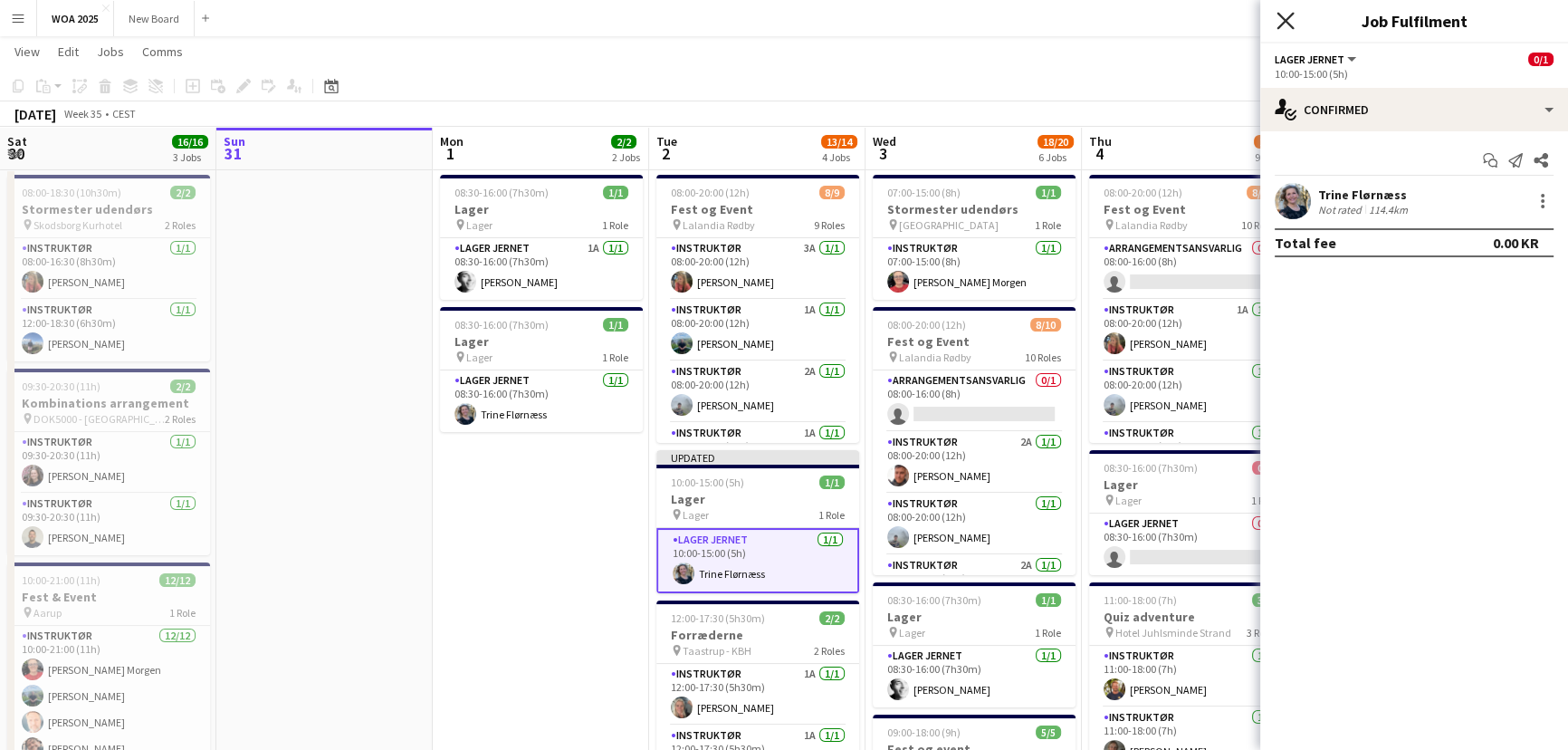
click at [1284, 22] on icon at bounding box center [1285, 21] width 17 height 17
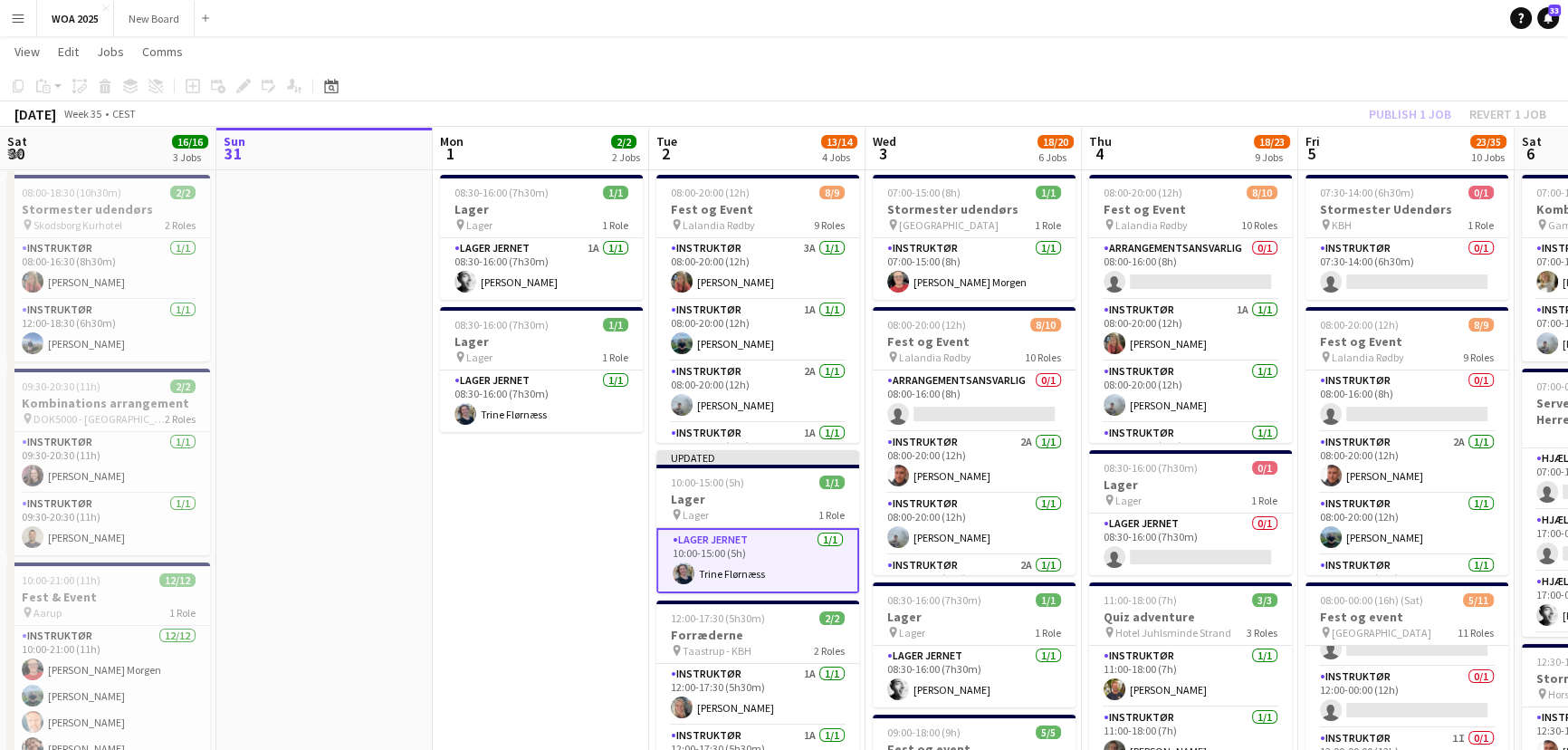
click at [1395, 107] on div "Publish 1 job Revert 1 job" at bounding box center [1458, 114] width 221 height 24
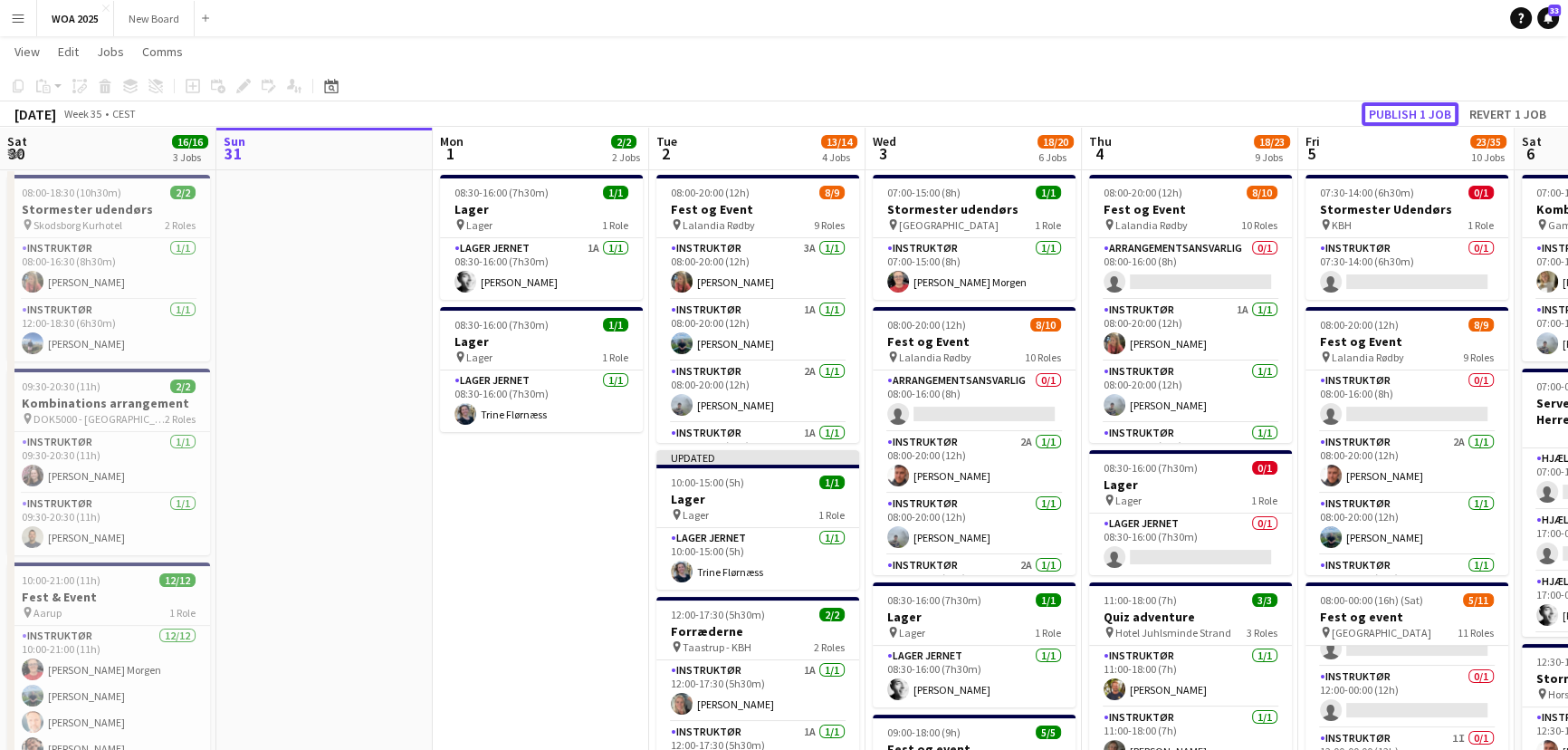
click at [1395, 107] on button "Publish 1 job" at bounding box center [1410, 114] width 97 height 24
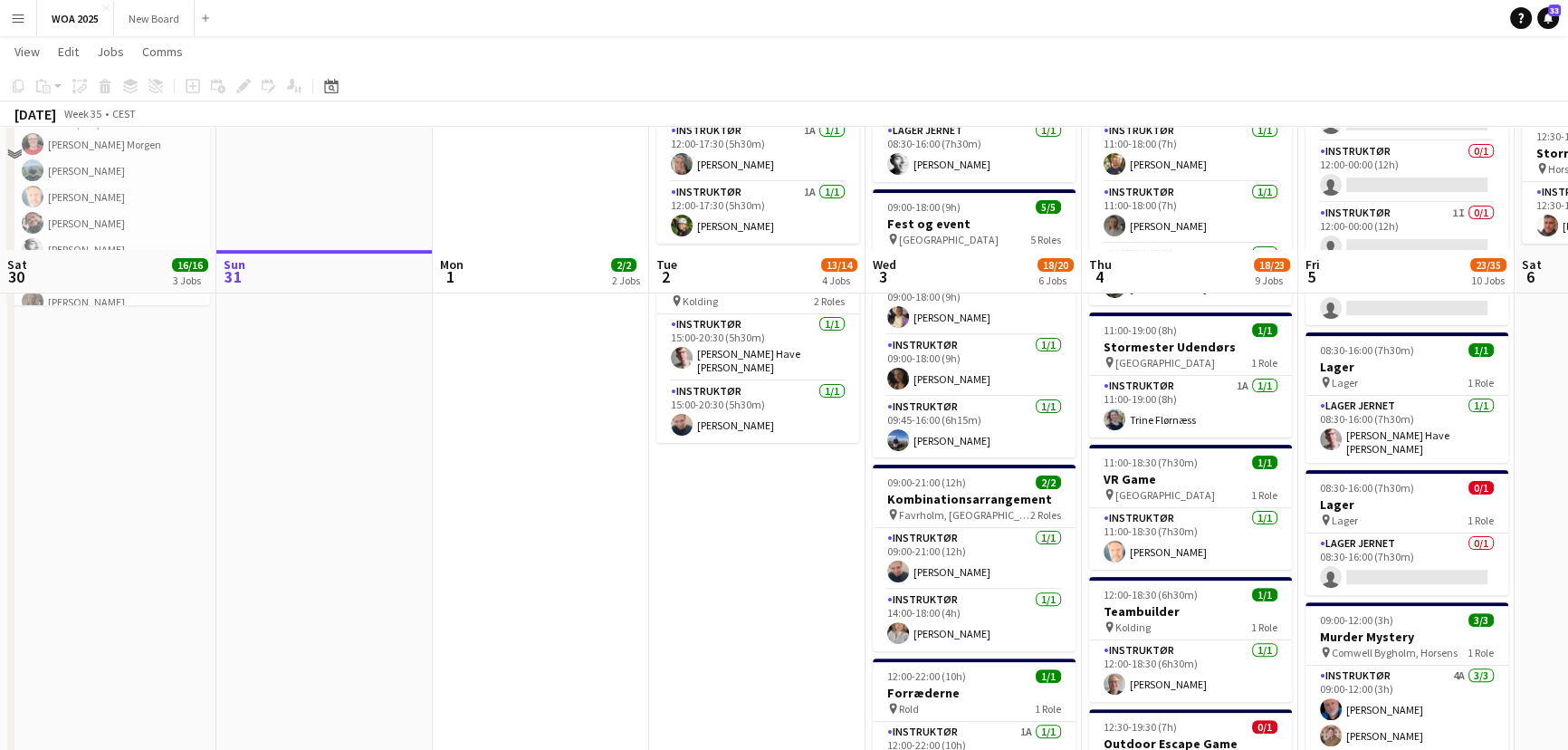
scroll to position [751, 0]
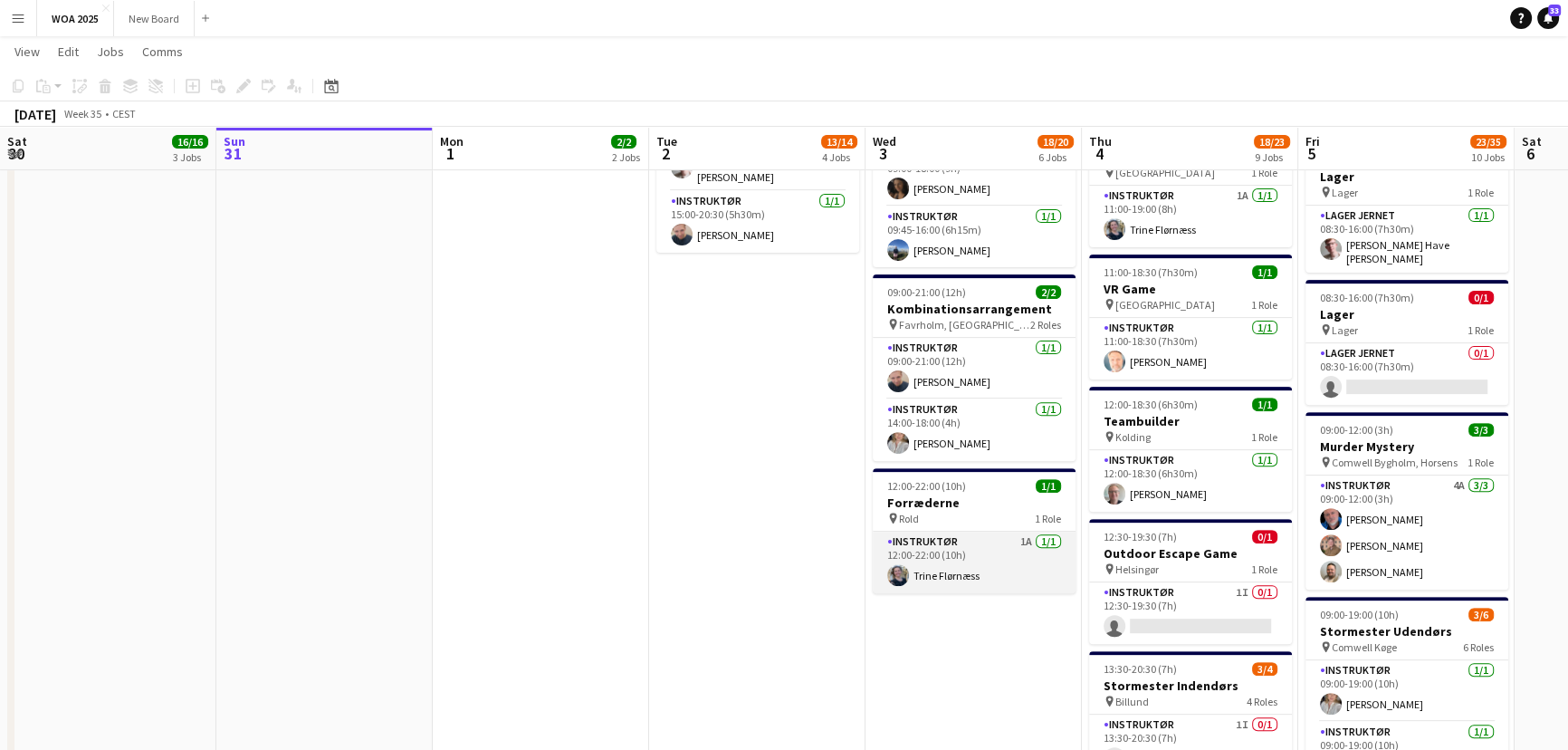
click at [1013, 579] on app-card-role "Instruktør 1A 1/1 12:00-22:00 (10h) Trine Flørnæss" at bounding box center [974, 562] width 202 height 61
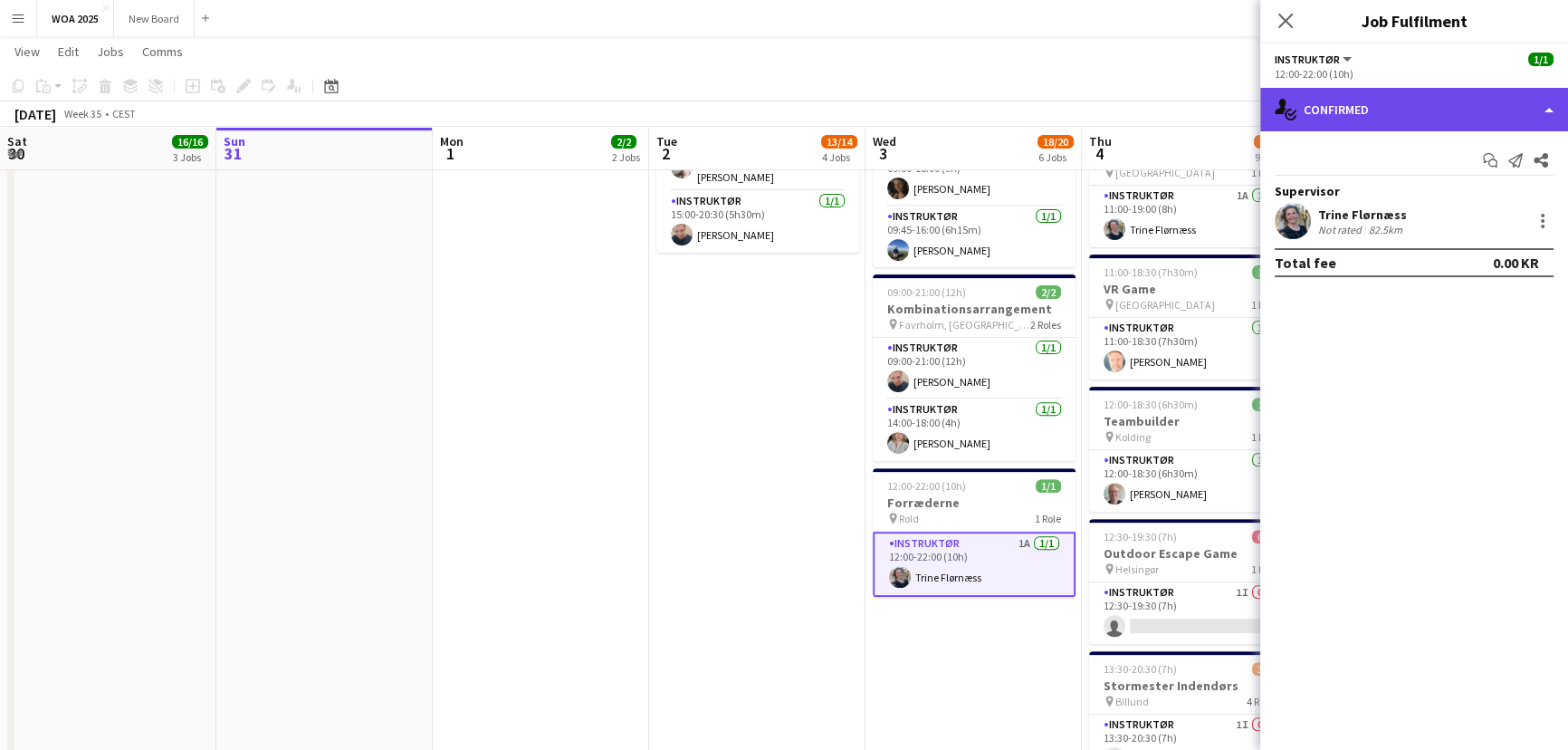
click at [1534, 122] on div "single-neutral-actions-check-2 Confirmed" at bounding box center [1414, 109] width 308 height 43
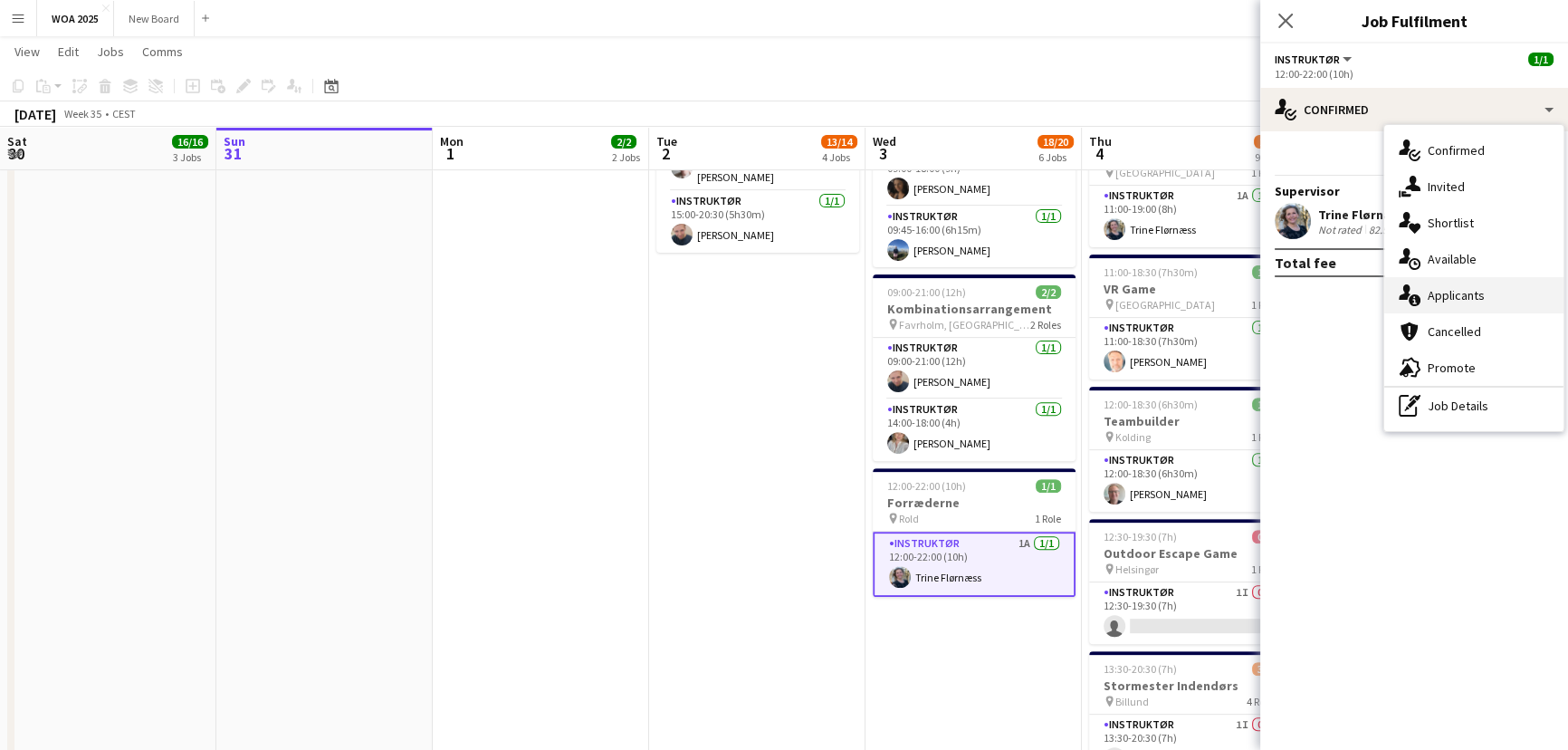
click at [1513, 297] on div "single-neutral-actions-information Applicants" at bounding box center [1474, 295] width 179 height 36
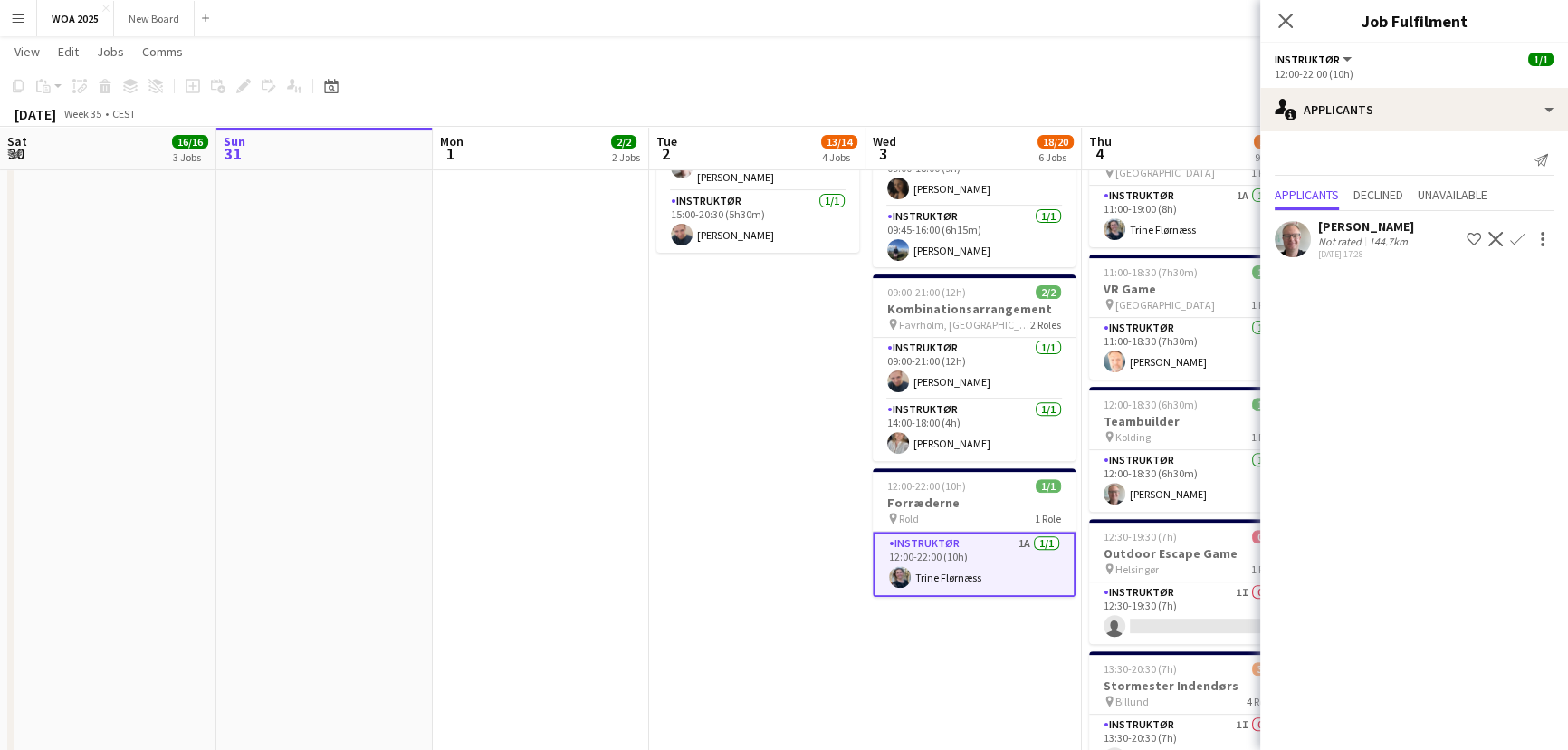
click at [1497, 238] on app-icon "Decline" at bounding box center [1495, 238] width 14 height 14
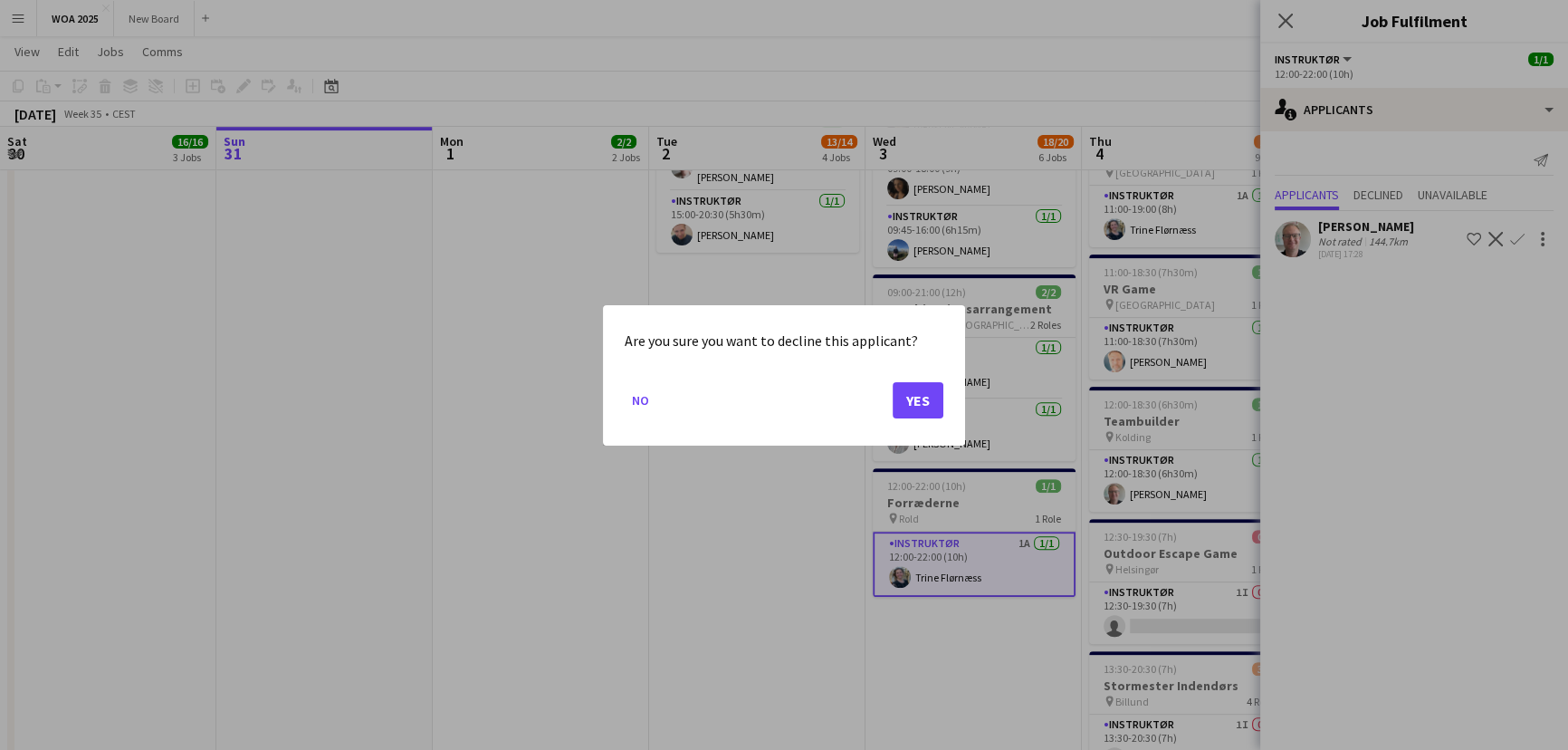
scroll to position [0, 0]
click at [914, 398] on button "Yes" at bounding box center [918, 399] width 51 height 36
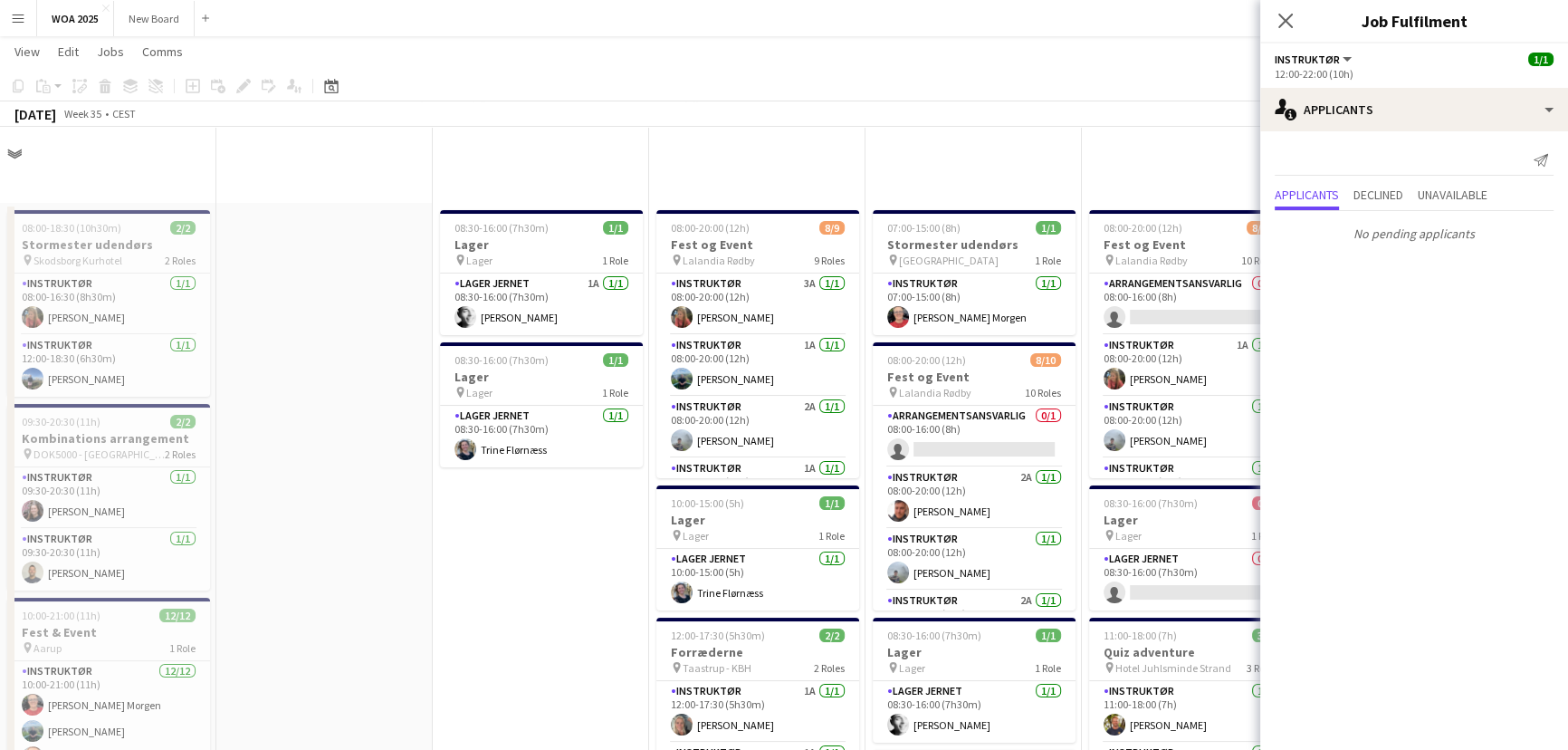
scroll to position [751, 0]
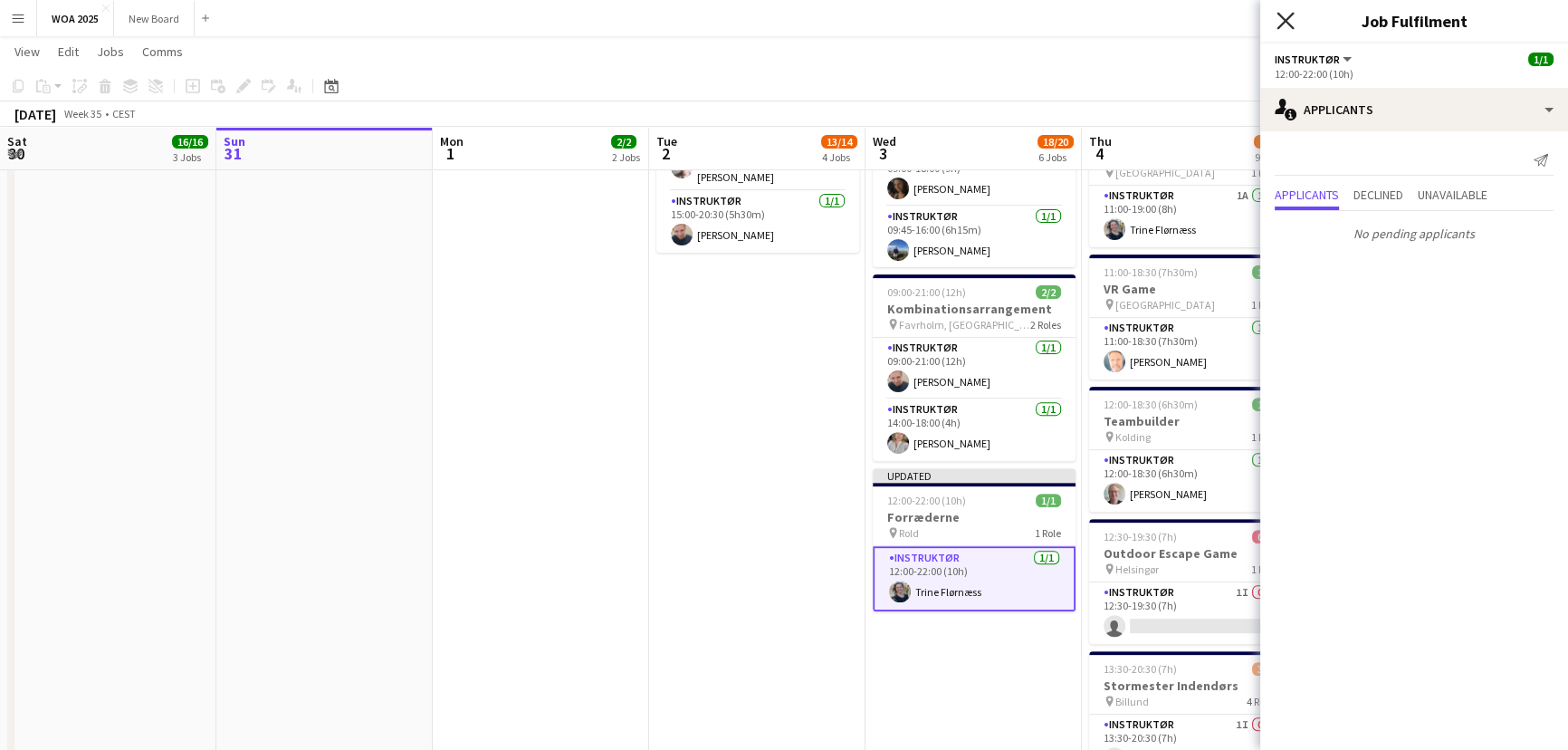
click at [1285, 19] on icon at bounding box center [1285, 21] width 17 height 17
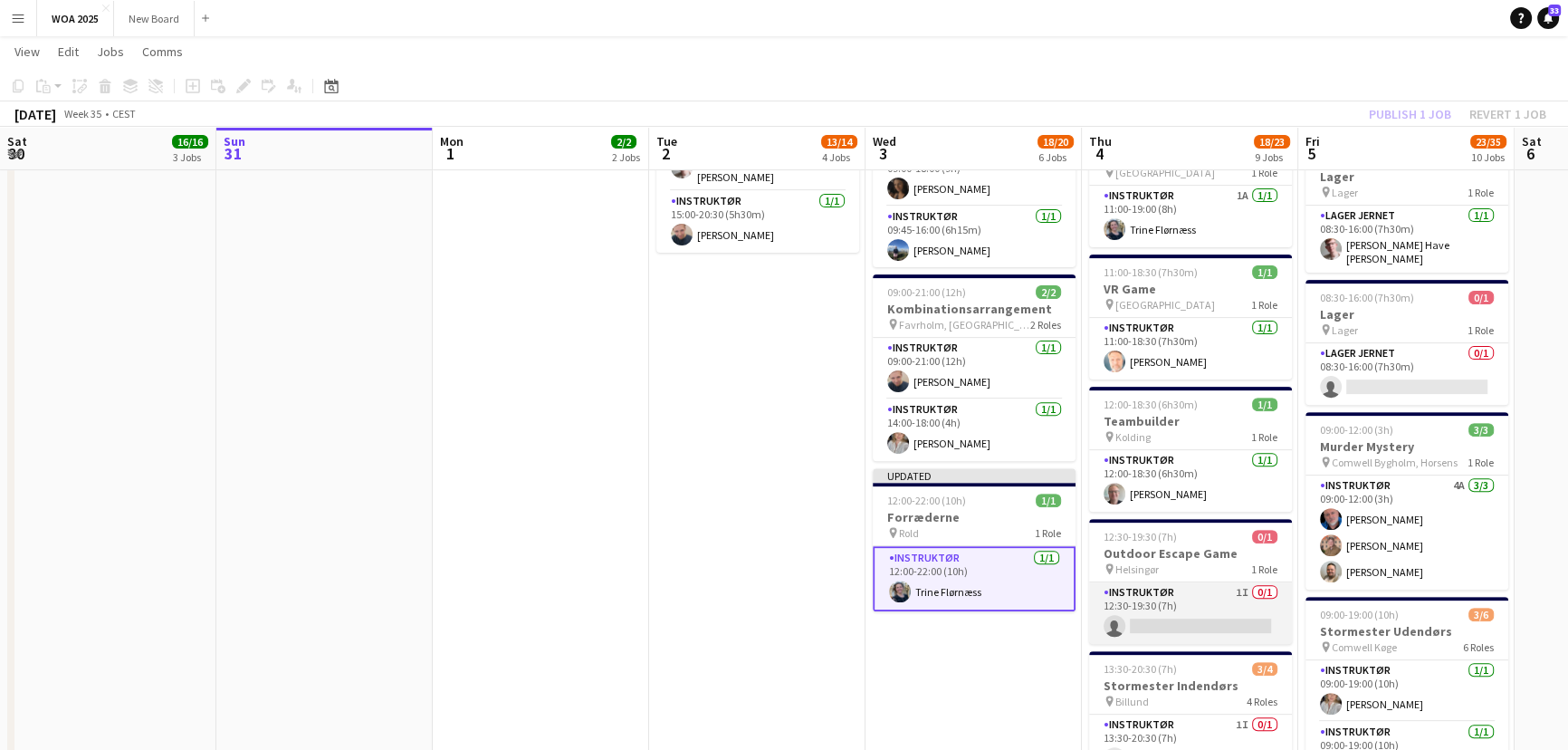
click at [1220, 610] on app-card-role "Instruktør 1I 0/1 12:30-19:30 (7h) single-neutral-actions" at bounding box center [1190, 612] width 202 height 61
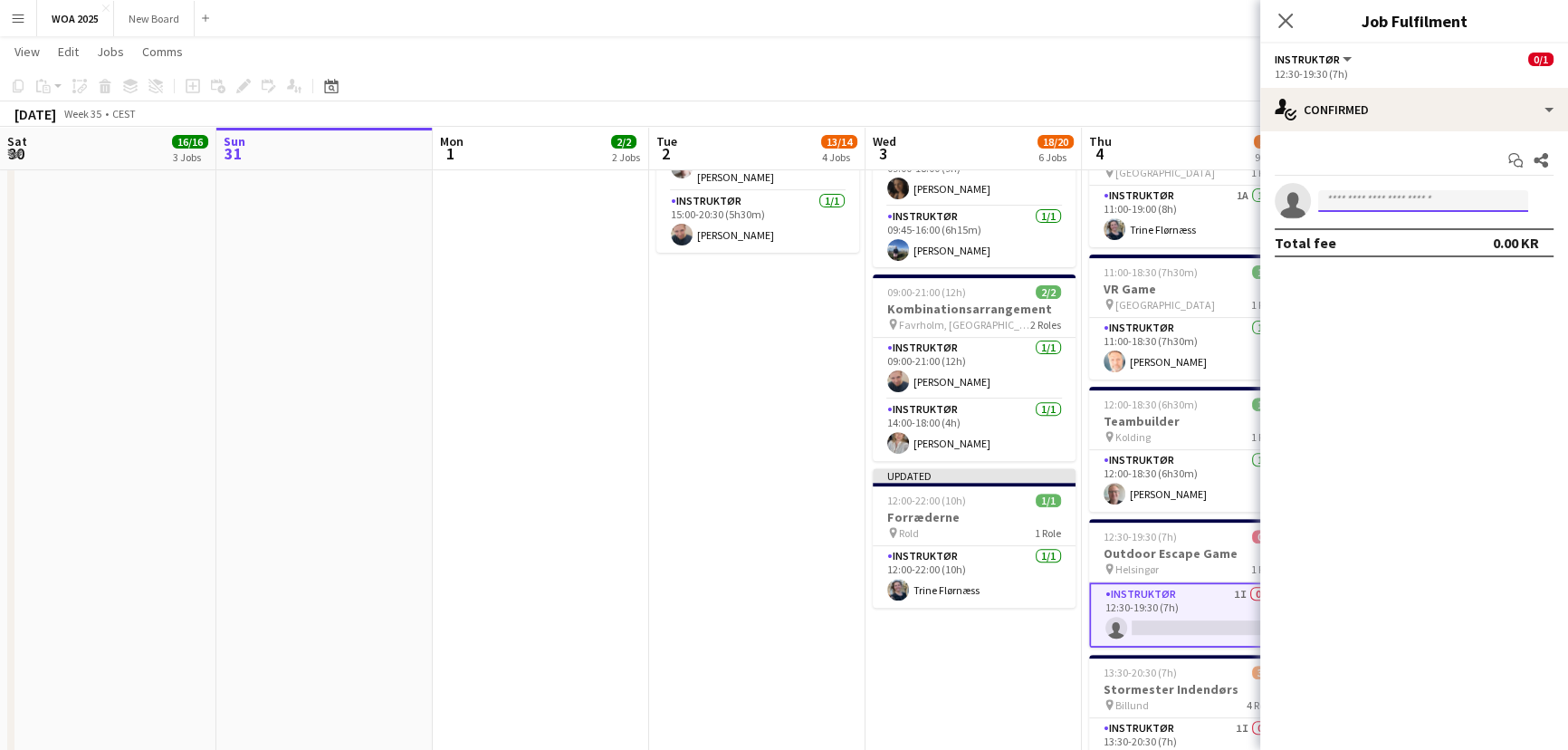
click at [1370, 201] on input at bounding box center [1423, 201] width 210 height 22
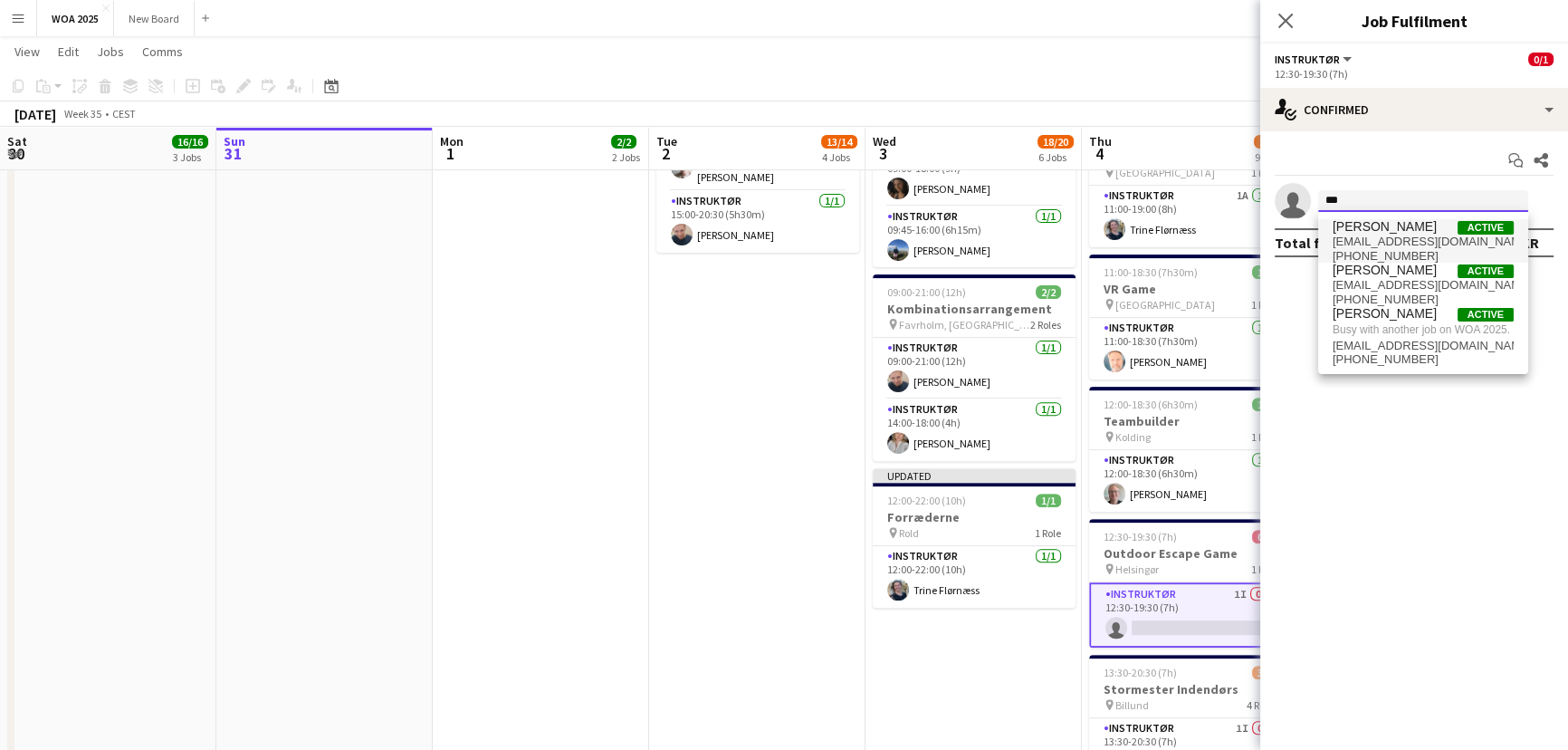
type input "***"
click at [1369, 232] on span "[PERSON_NAME]" at bounding box center [1384, 227] width 105 height 15
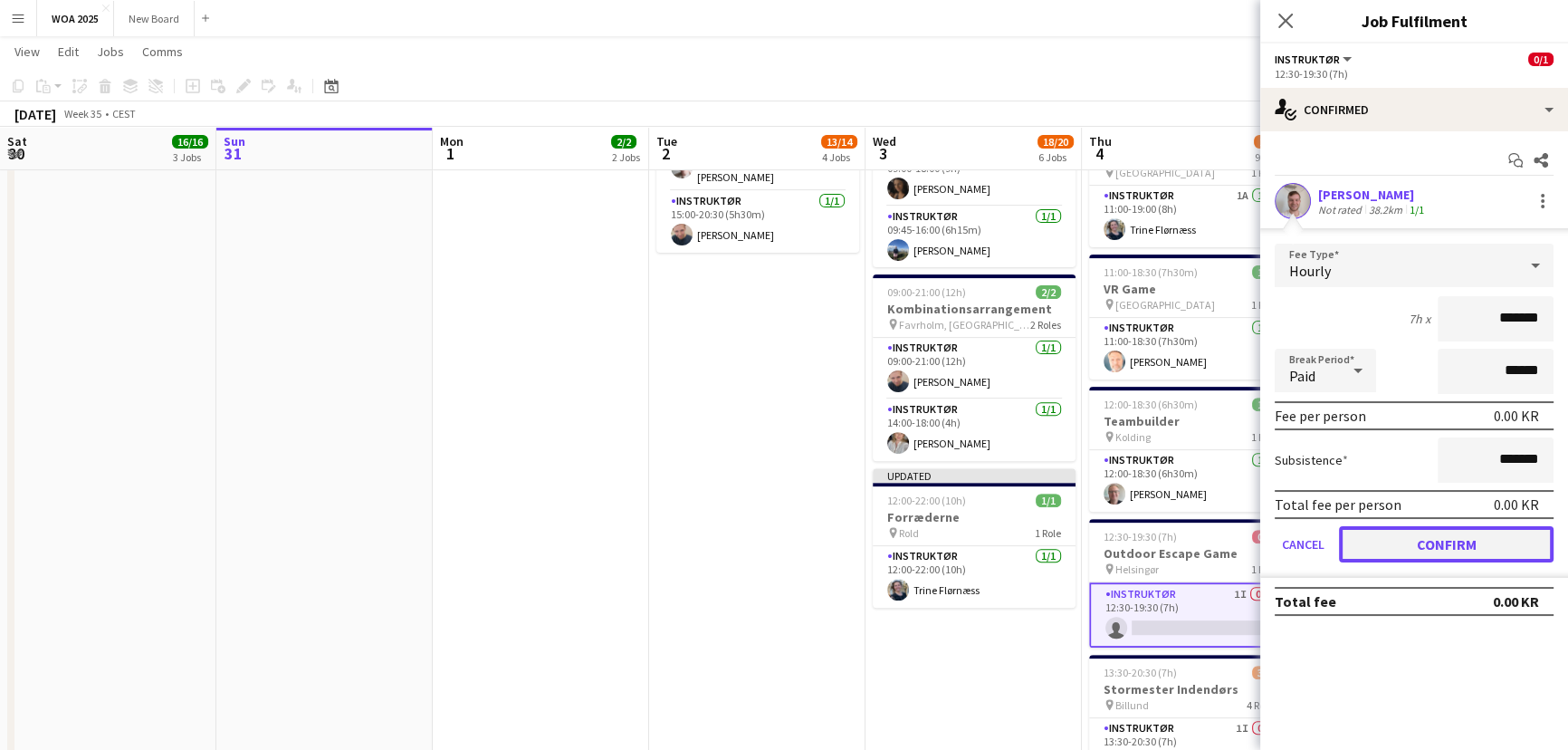
click at [1427, 545] on button "Confirm" at bounding box center [1447, 545] width 215 height 36
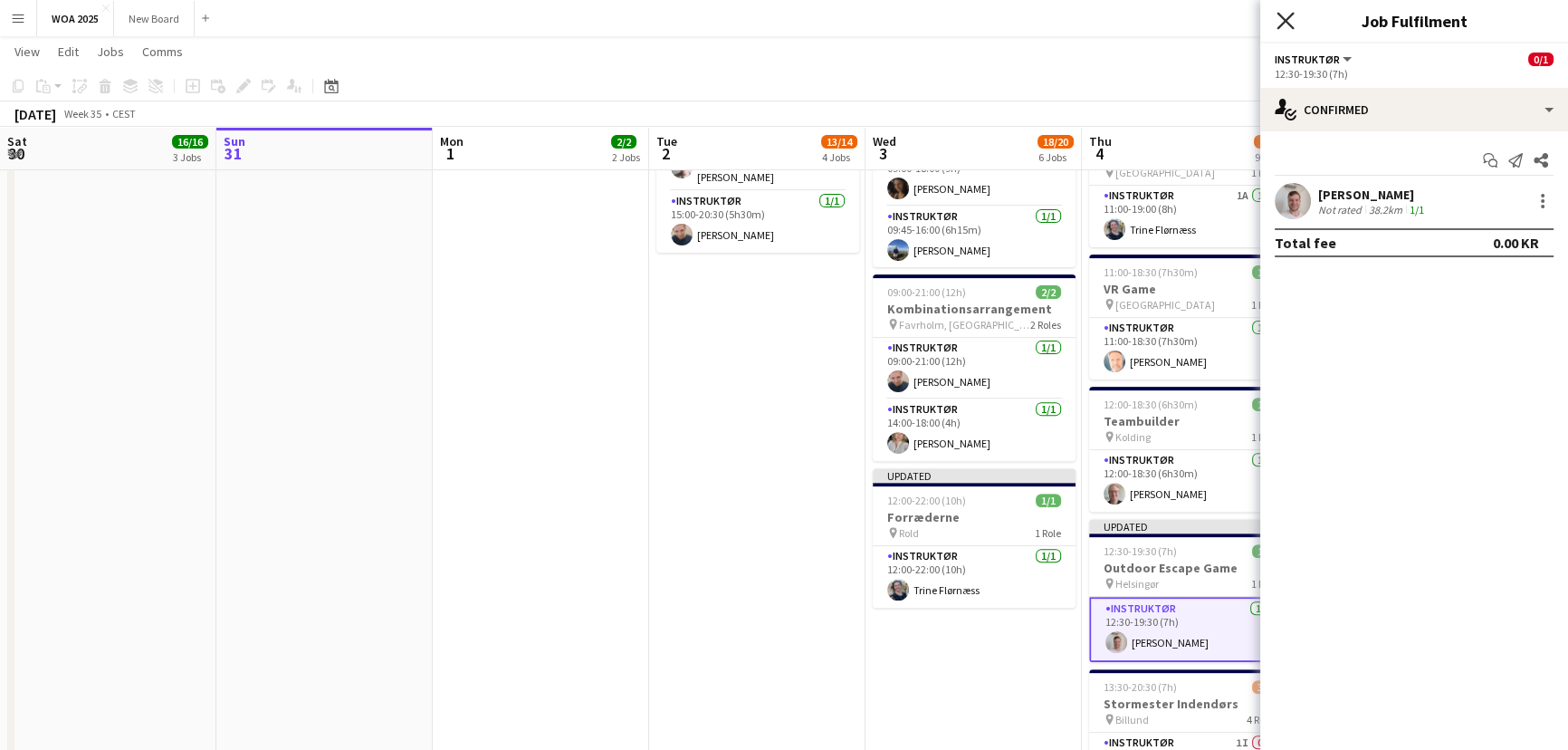
click at [1286, 26] on icon "Close pop-in" at bounding box center [1285, 21] width 17 height 17
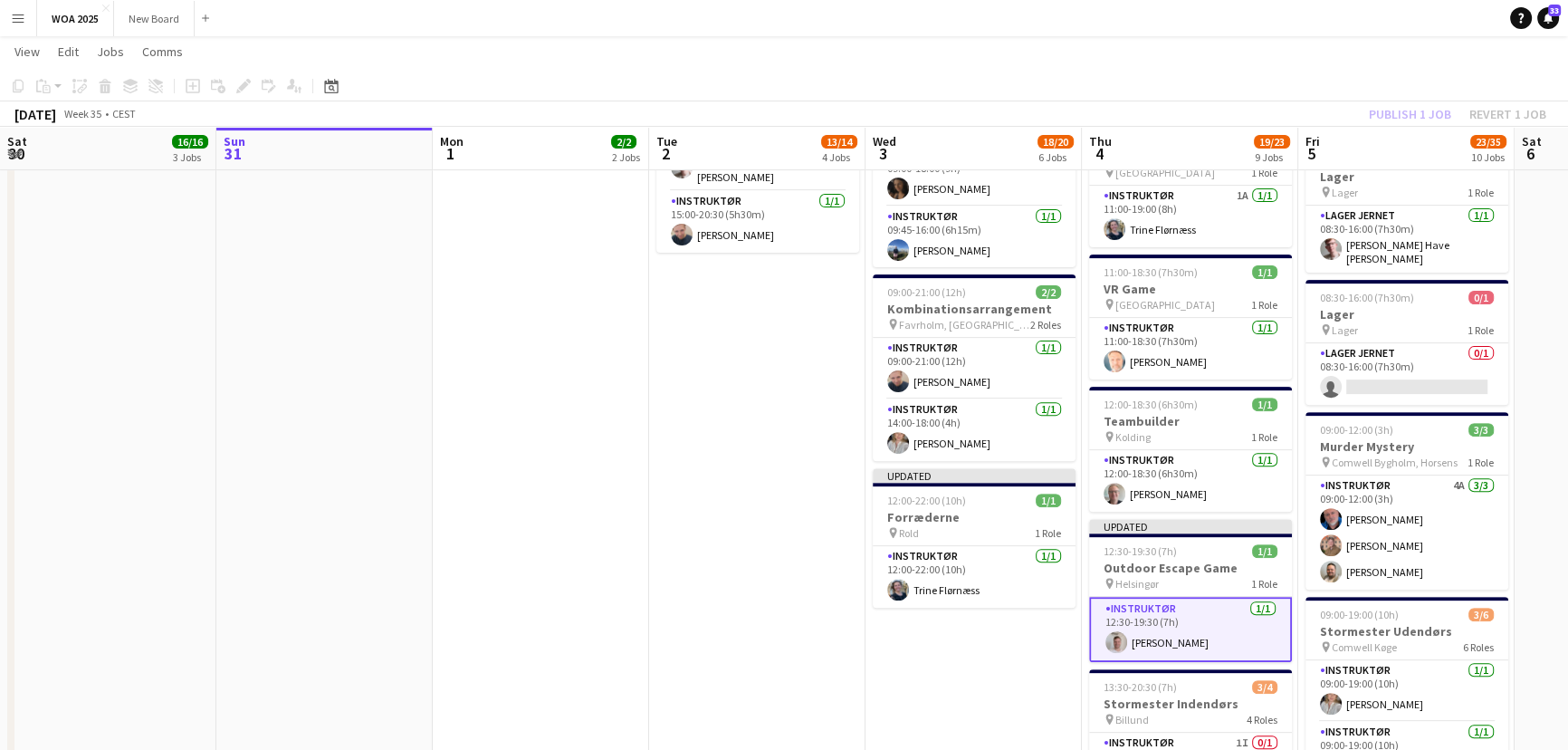
click at [1415, 116] on div "Publish 1 job Revert 1 job" at bounding box center [1458, 114] width 221 height 24
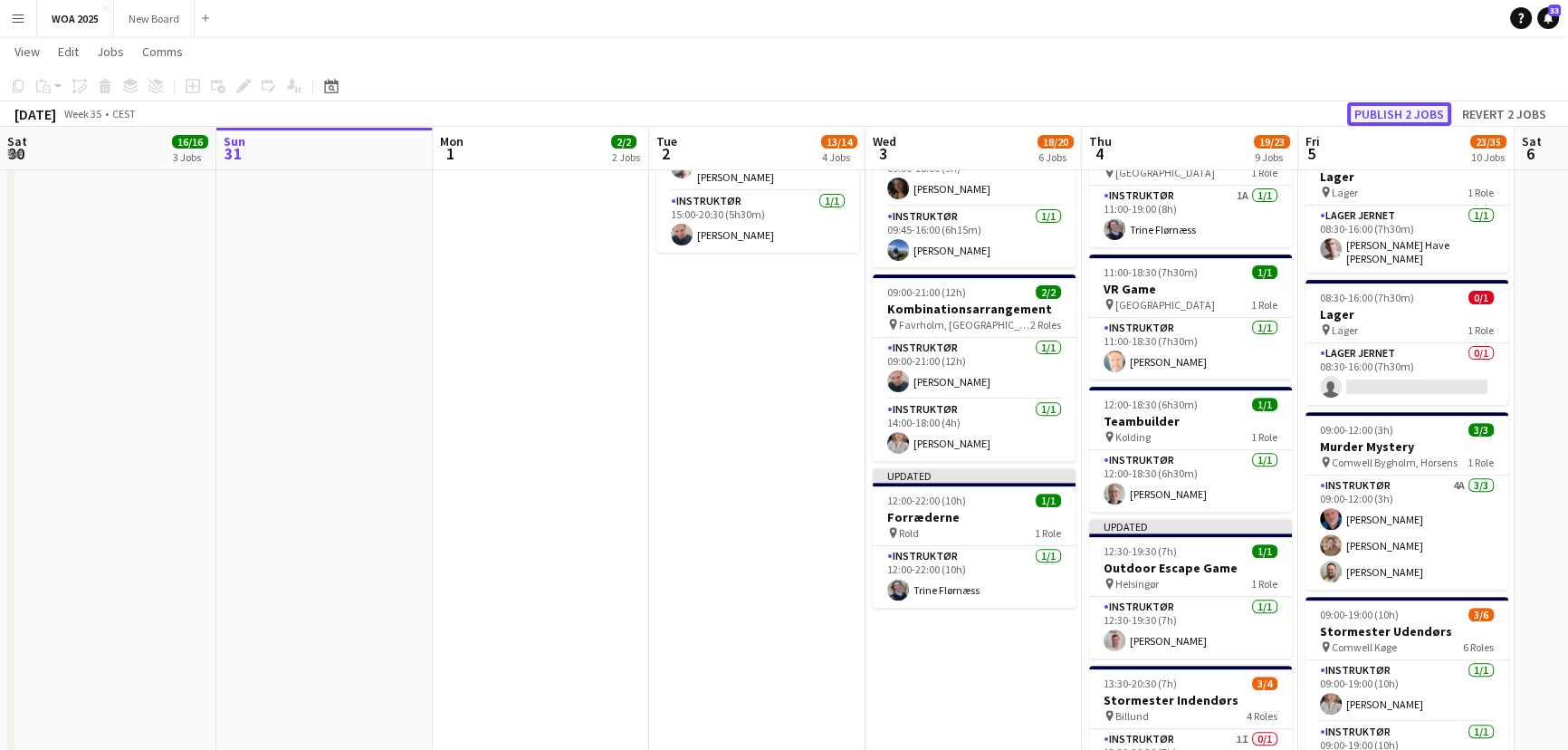
click at [1415, 116] on button "Publish 2 jobs" at bounding box center [1399, 114] width 105 height 24
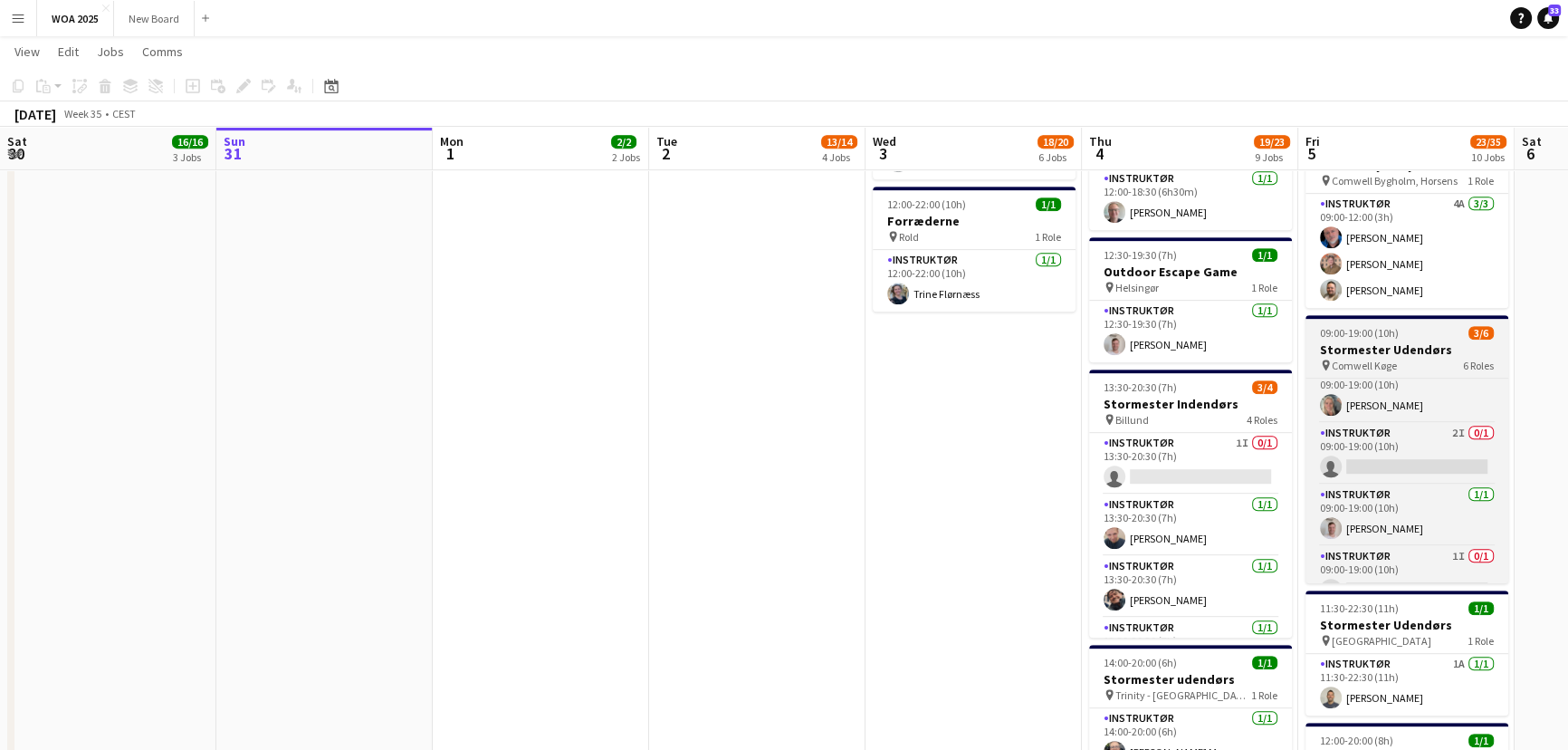
scroll to position [164, 0]
